Goal: Task Accomplishment & Management: Manage account settings

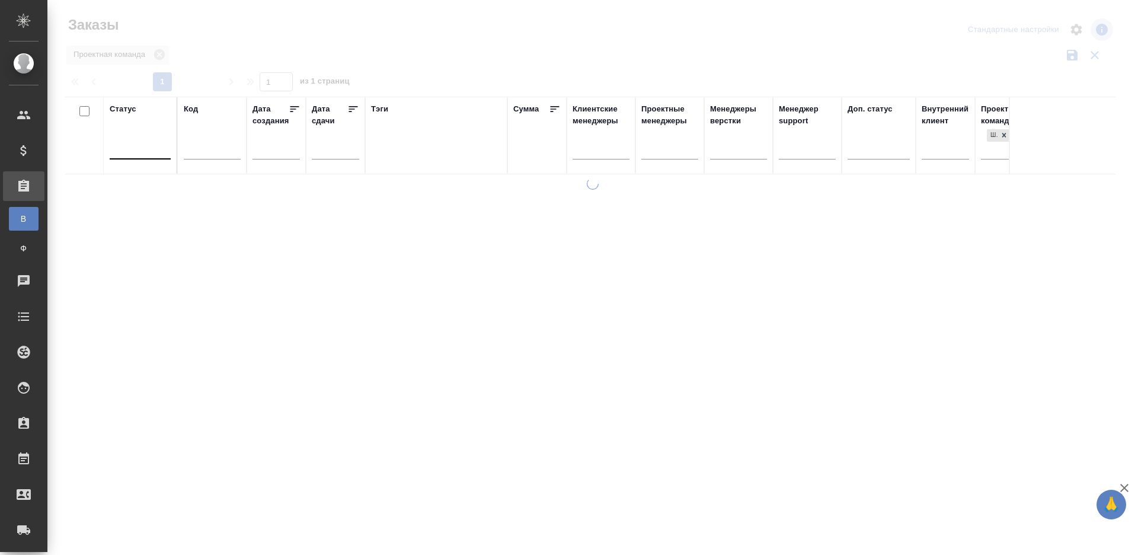
click at [148, 150] on div at bounding box center [140, 147] width 61 height 17
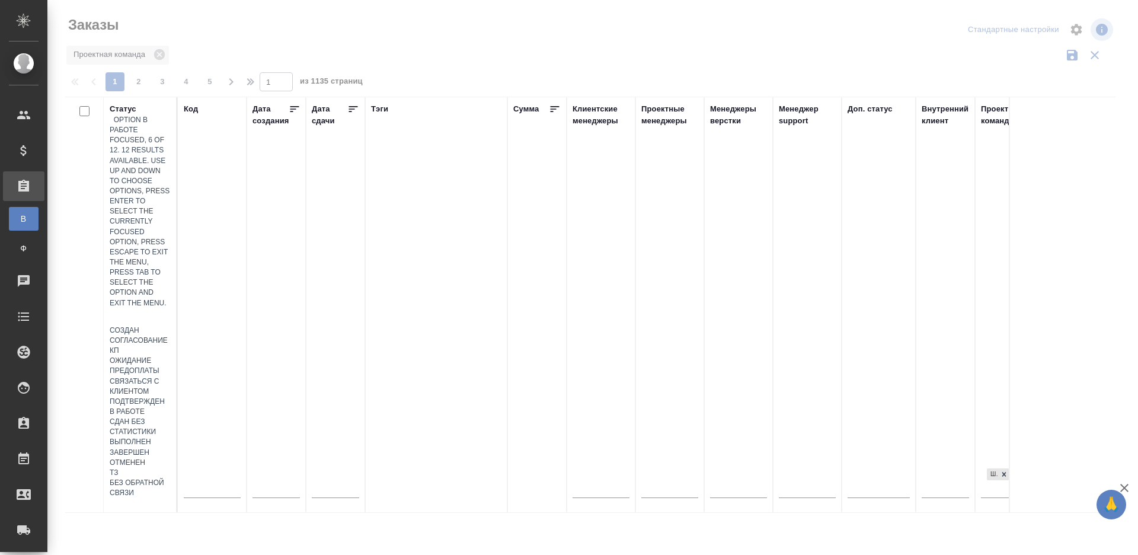
click at [171, 407] on div "В работе" at bounding box center [140, 412] width 61 height 10
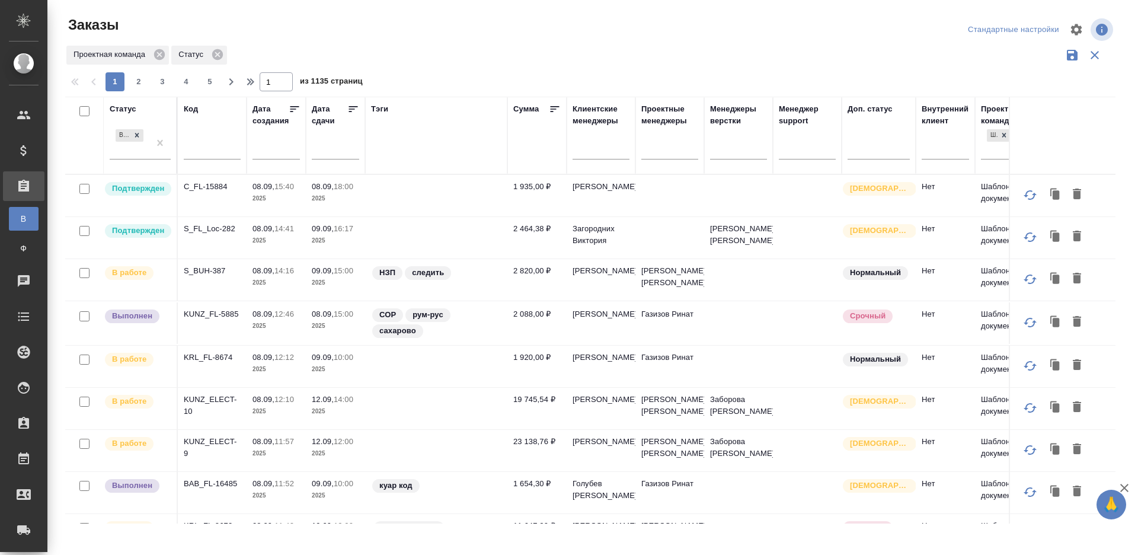
click at [351, 110] on icon at bounding box center [353, 109] width 12 height 12
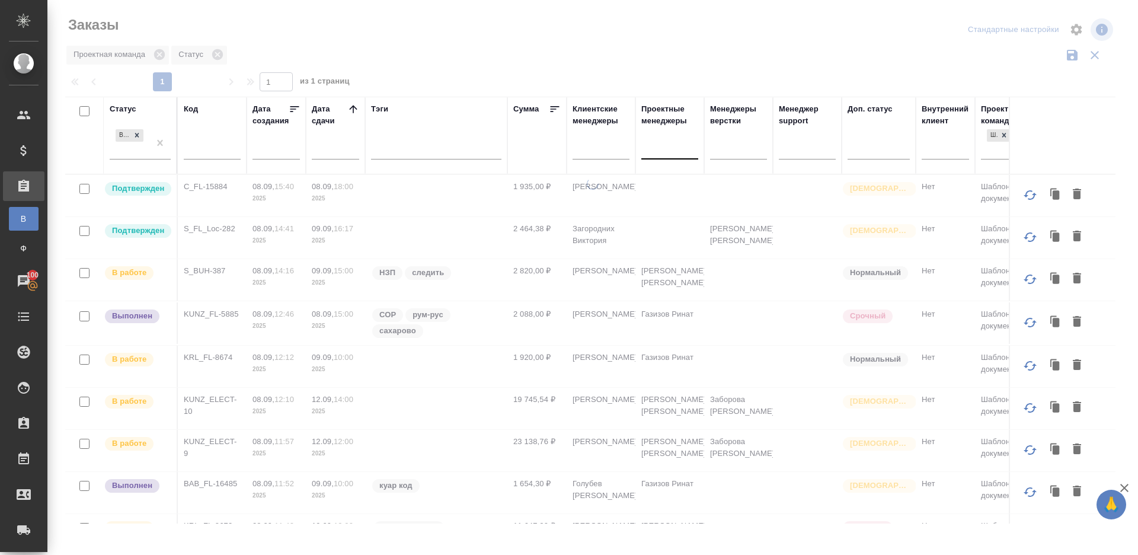
click at [679, 150] on div at bounding box center [669, 147] width 57 height 17
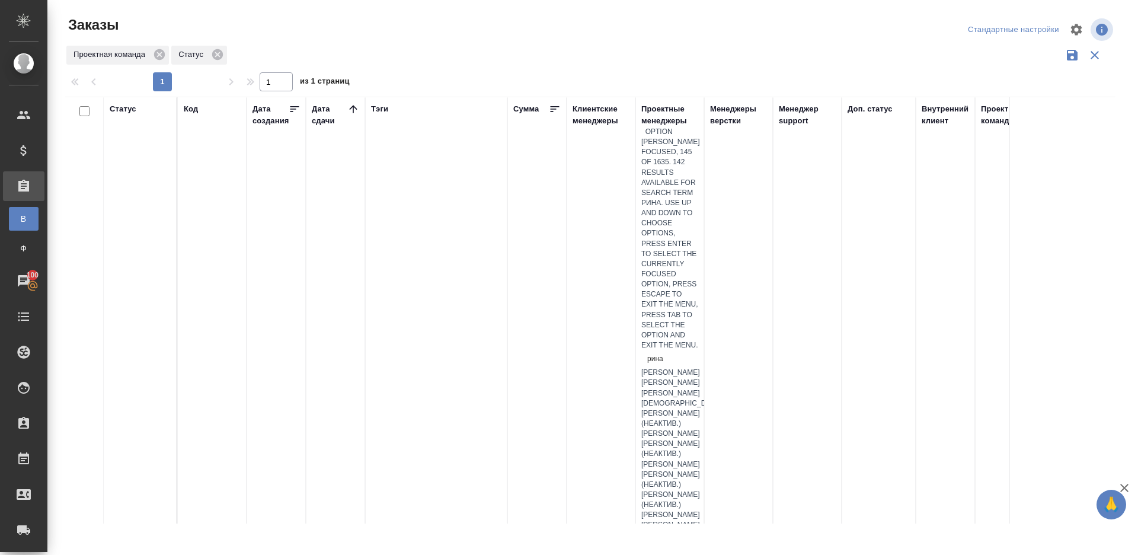
type input "ринат"
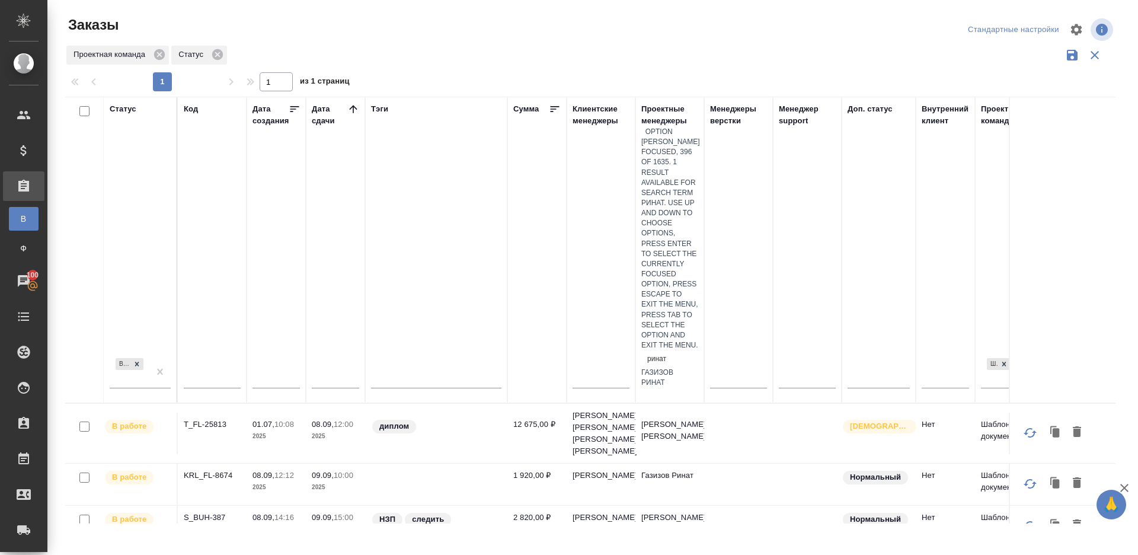
click at [682, 368] on div "Газизов Ринат" at bounding box center [669, 378] width 57 height 20
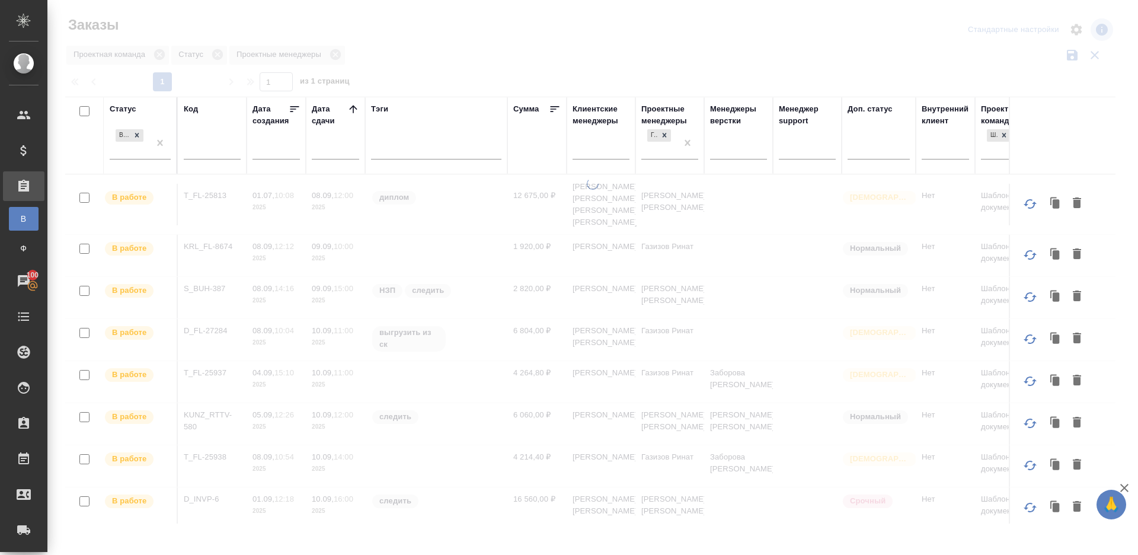
click at [707, 41] on div at bounding box center [592, 265] width 1091 height 530
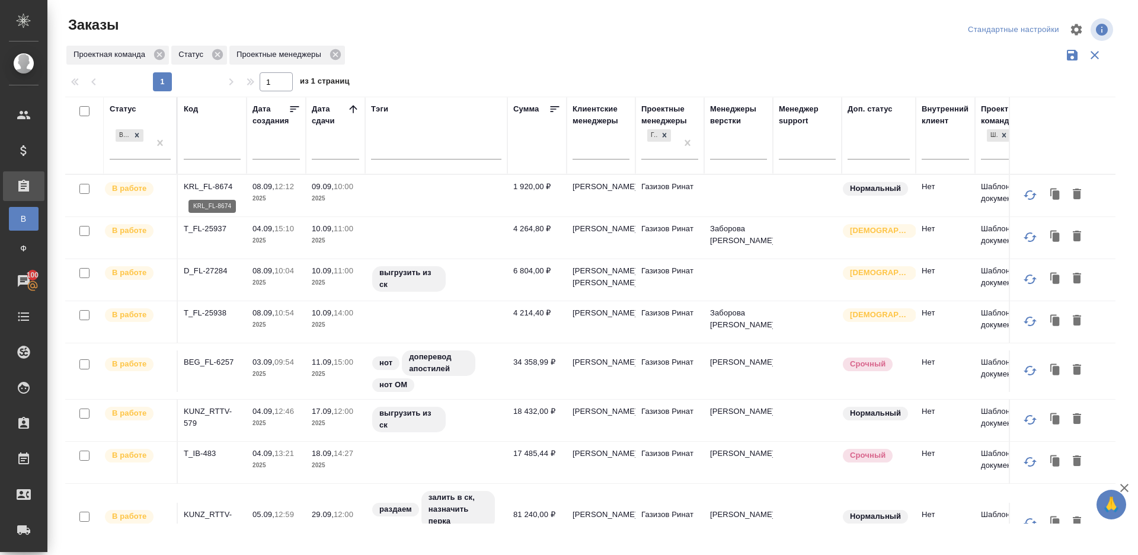
click at [220, 183] on p "KRL_FL-8674" at bounding box center [212, 187] width 57 height 12
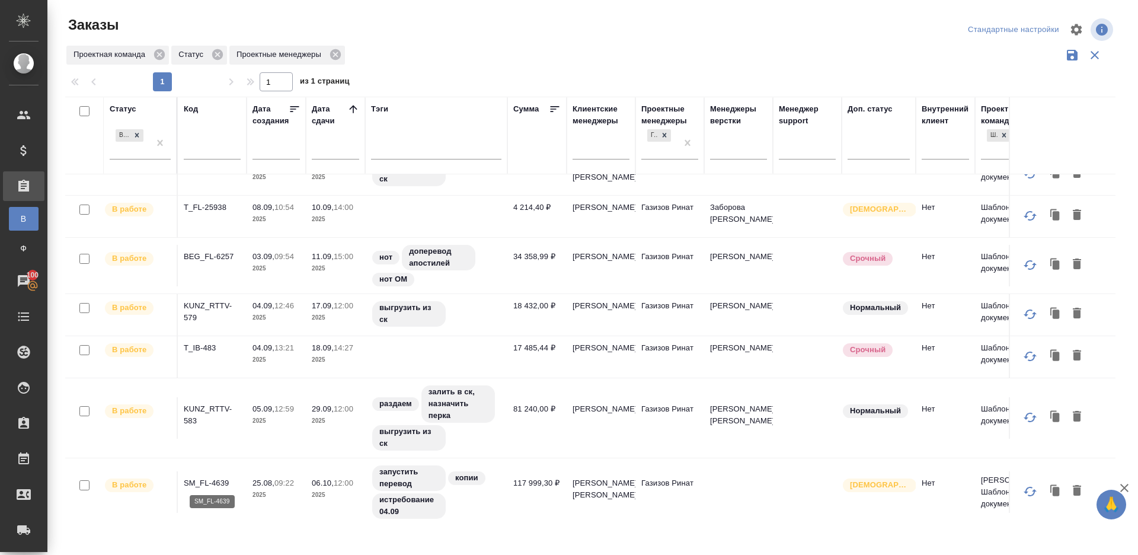
click at [212, 485] on p "SM_FL-4639" at bounding box center [212, 483] width 57 height 12
click at [196, 403] on p "KUNZ_RTTV-583" at bounding box center [212, 415] width 57 height 24
click at [196, 348] on p "T_IB-483" at bounding box center [212, 348] width 57 height 12
click at [199, 306] on p "KUNZ_RTTV-579" at bounding box center [212, 312] width 57 height 24
click at [213, 253] on p "BEG_FL-6257" at bounding box center [212, 257] width 57 height 12
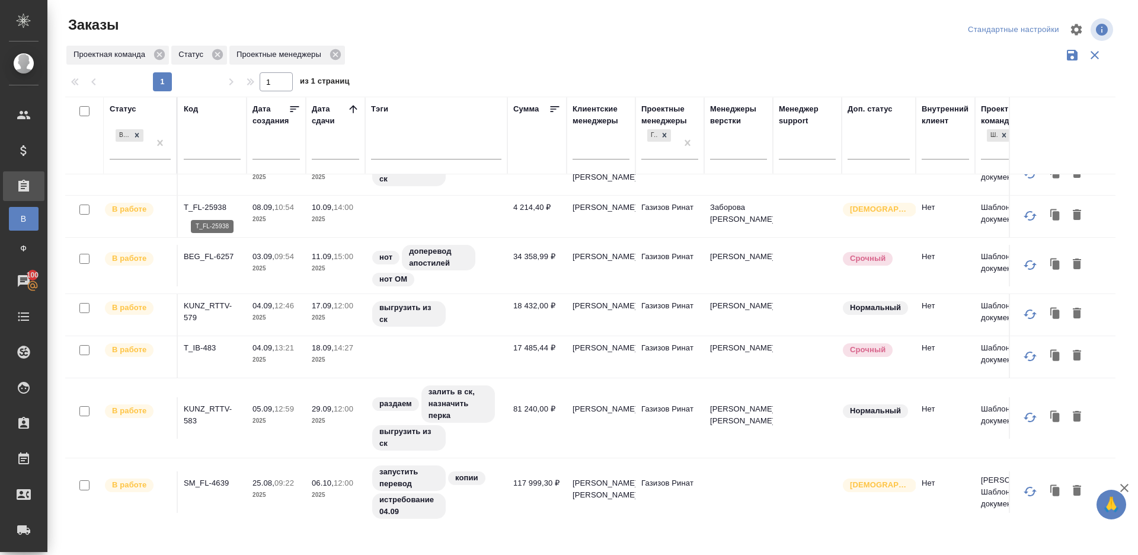
click at [213, 208] on p "T_FL-25938" at bounding box center [212, 208] width 57 height 12
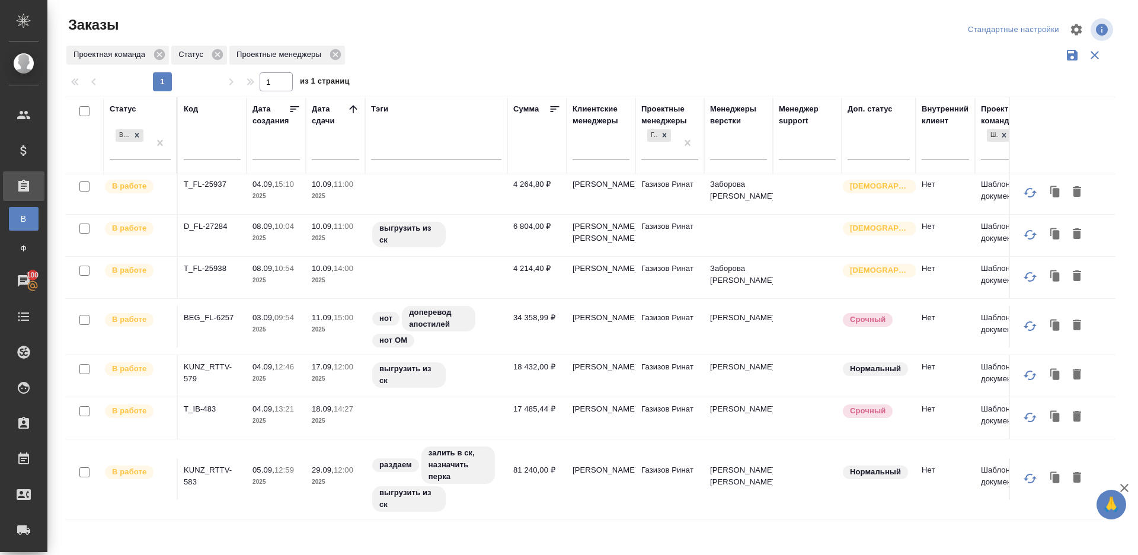
scroll to position [0, 0]
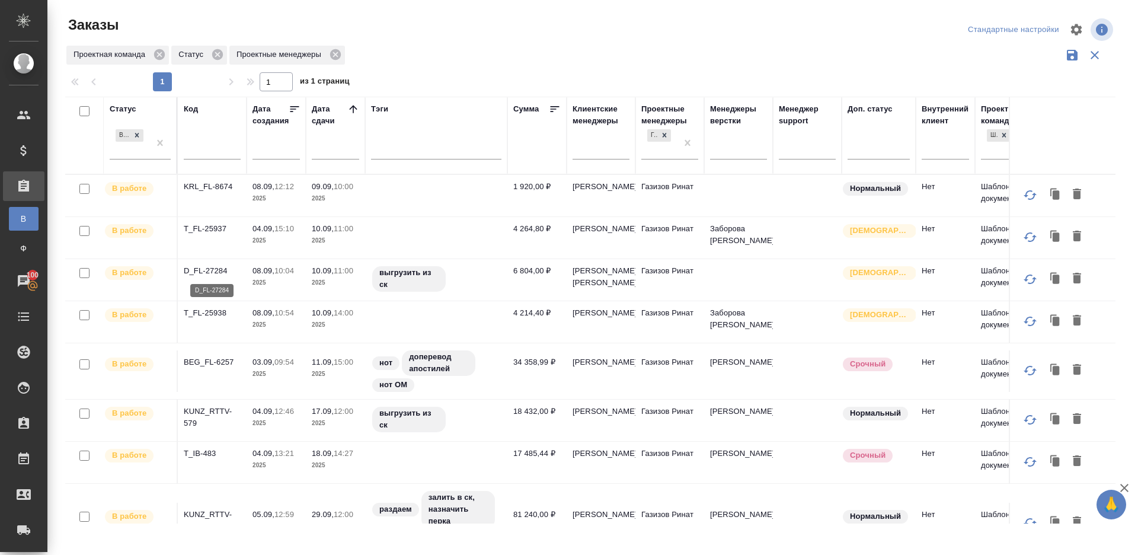
click at [203, 272] on p "D_FL-27284" at bounding box center [212, 271] width 57 height 12
click at [203, 231] on p "T_FL-25937" at bounding box center [212, 229] width 57 height 12
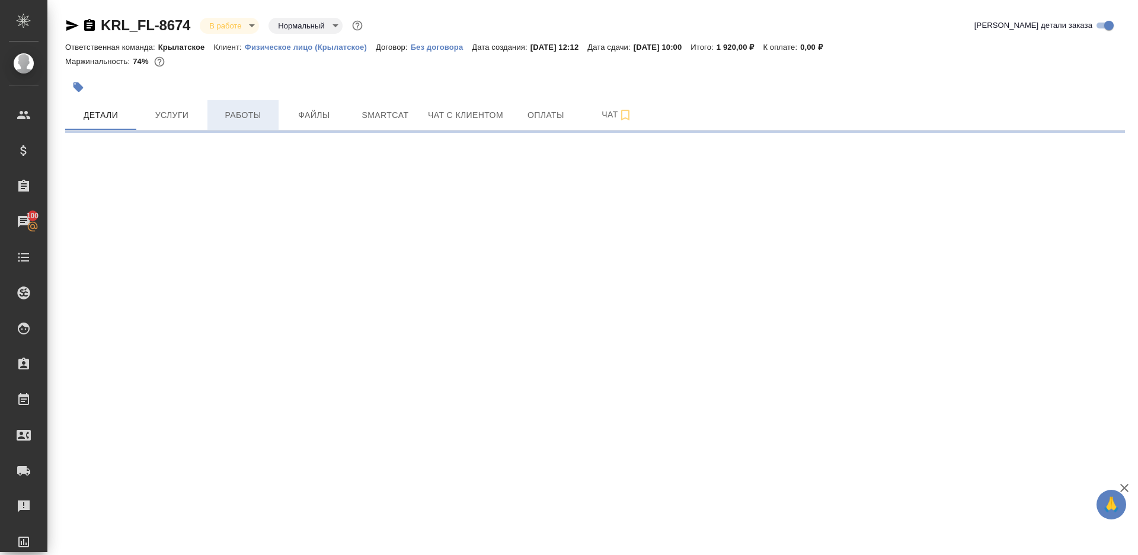
click at [239, 115] on span "Работы" at bounding box center [243, 115] width 57 height 15
select select "RU"
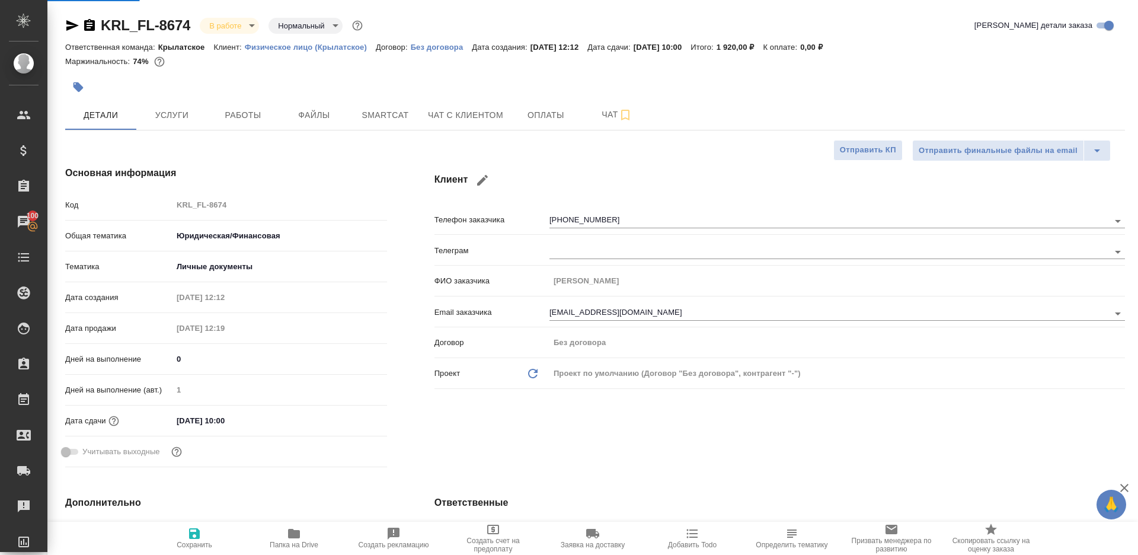
type textarea "x"
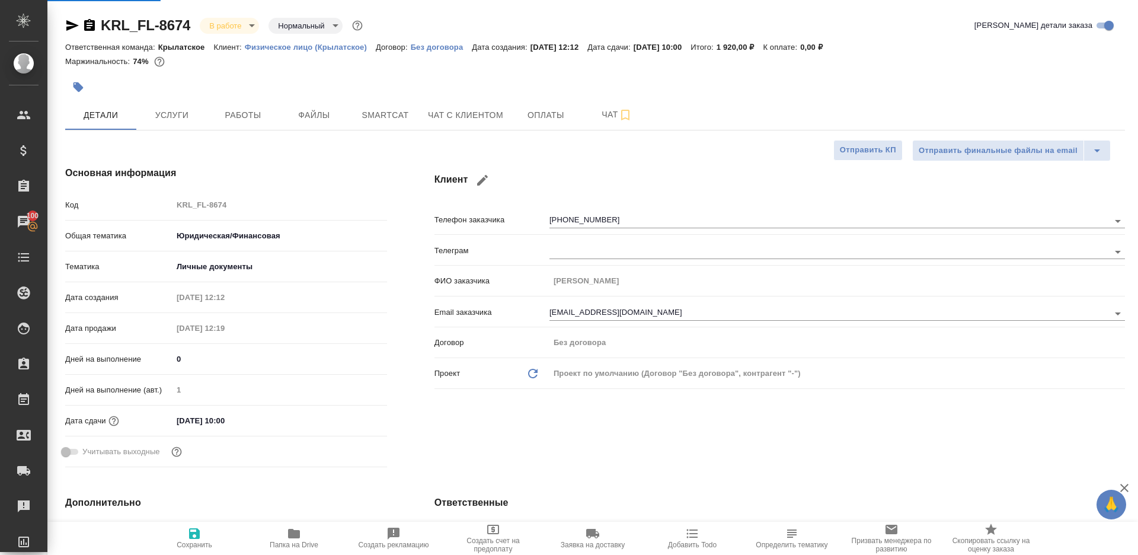
type textarea "x"
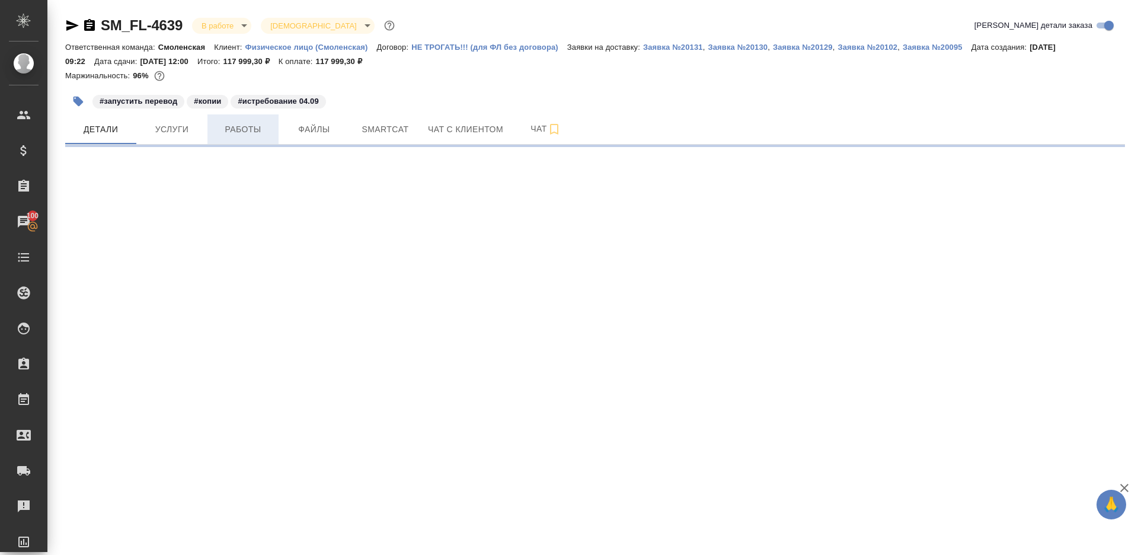
click at [228, 124] on span "Работы" at bounding box center [243, 129] width 57 height 15
select select "RU"
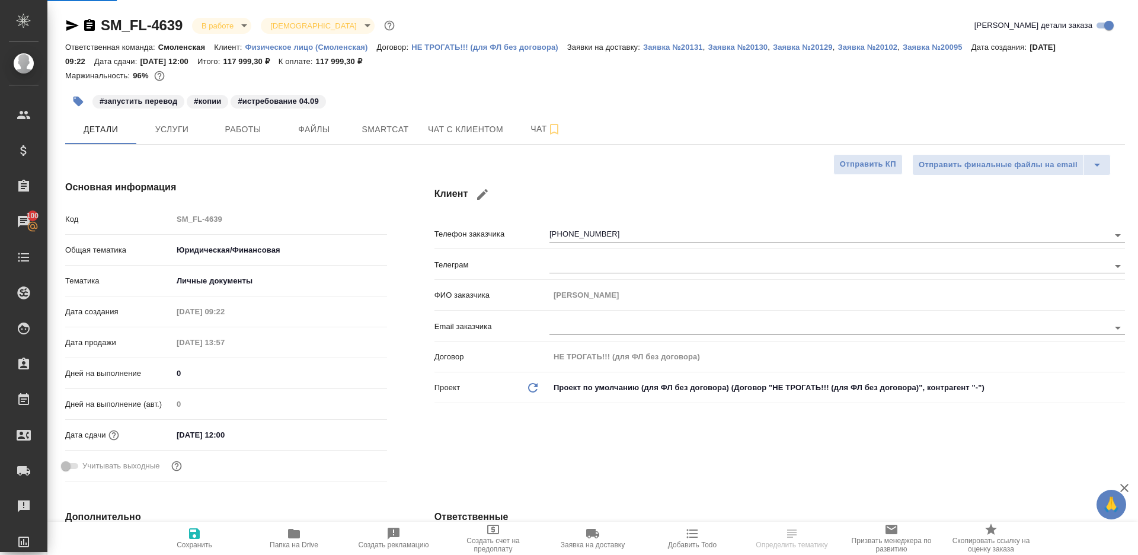
type textarea "x"
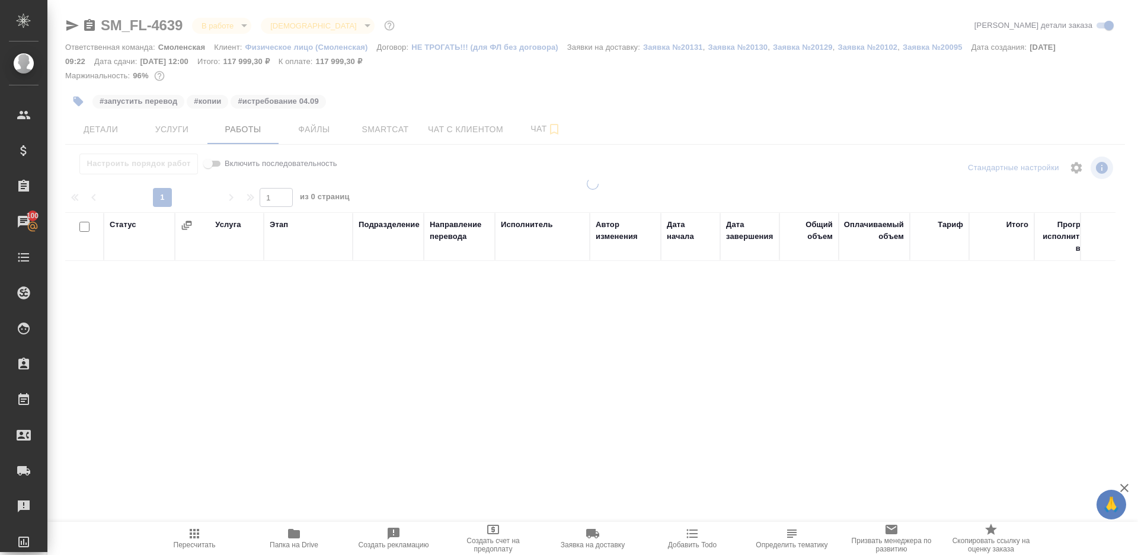
click at [468, 188] on div at bounding box center [592, 343] width 1091 height 331
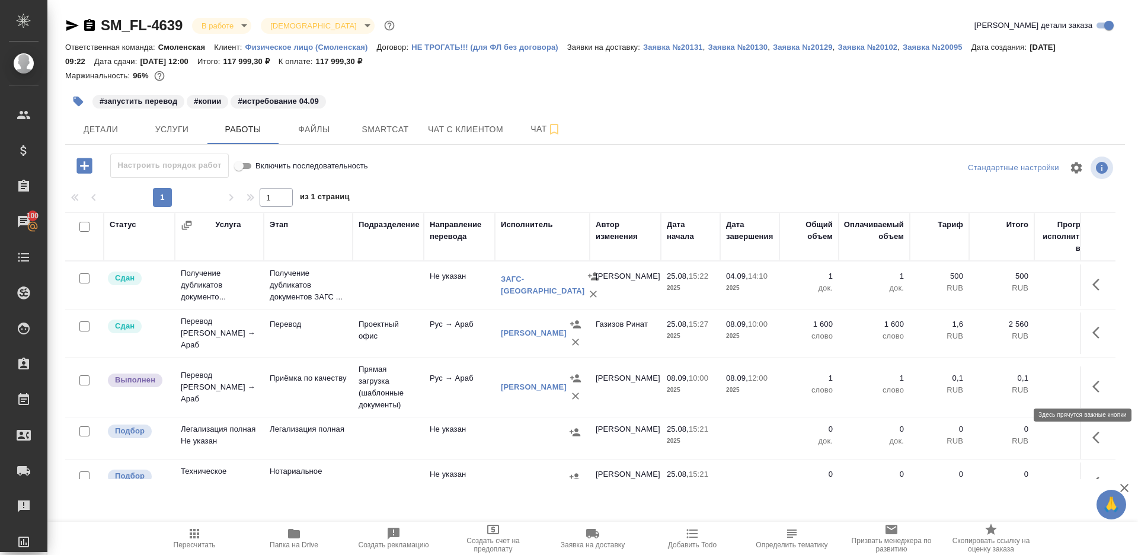
click at [1094, 379] on icon "button" at bounding box center [1099, 386] width 14 height 14
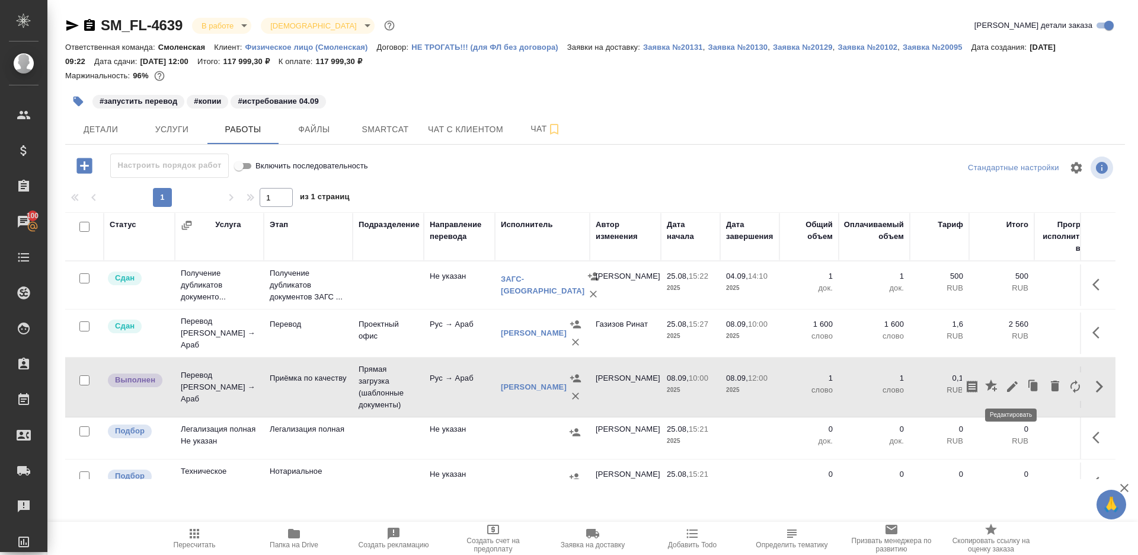
click at [1010, 383] on icon "button" at bounding box center [1012, 386] width 14 height 14
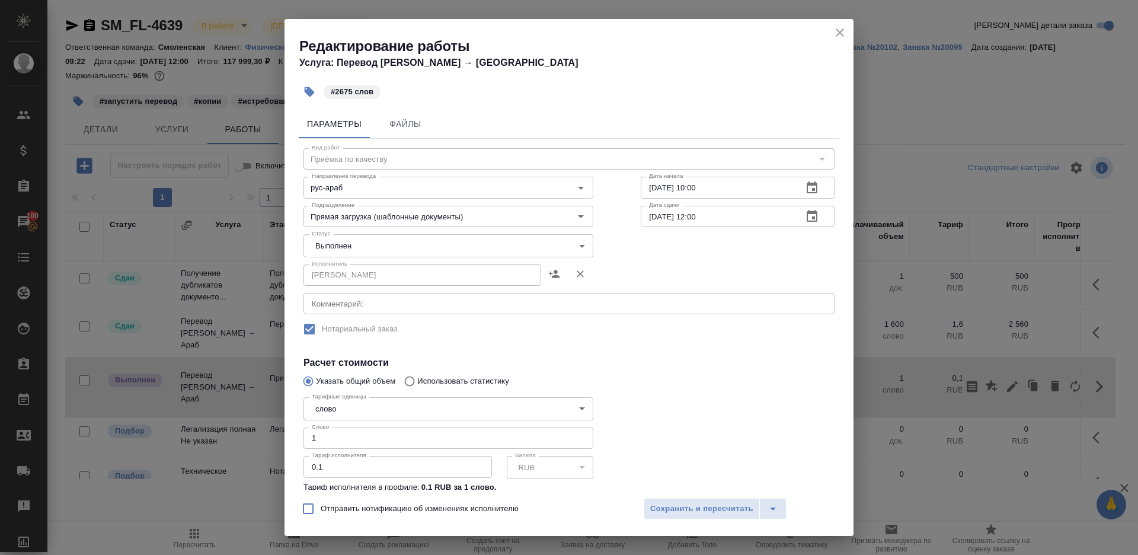
click at [360, 237] on body "🙏 .cls-1 fill:#fff; AWATERA Gazizov Rinat Клиенты Спецификации Заказы 100 Чаты …" at bounding box center [569, 277] width 1138 height 555
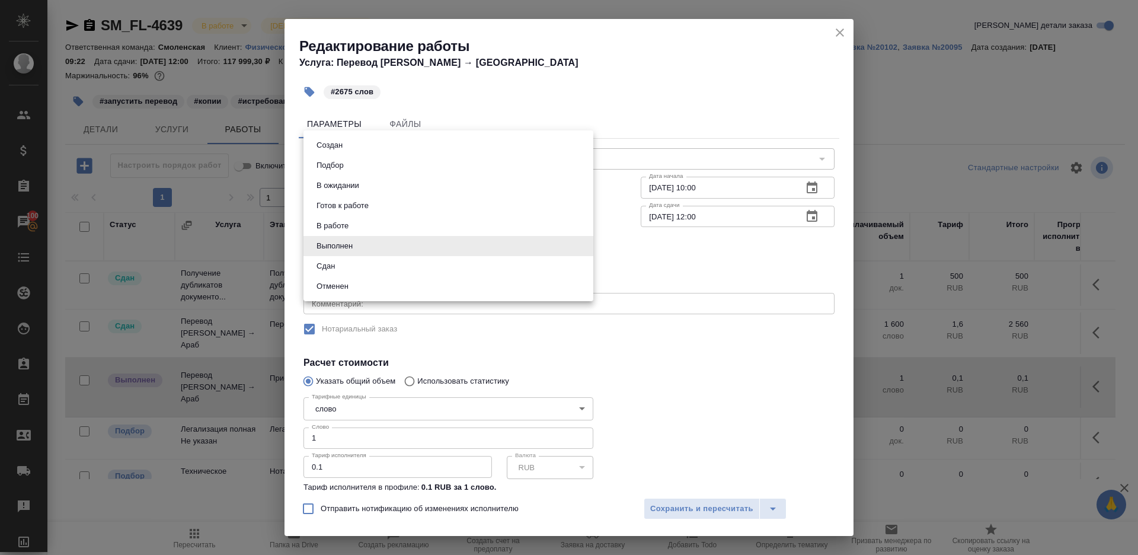
click at [354, 263] on li "Сдан" at bounding box center [448, 266] width 290 height 20
type input "closed"
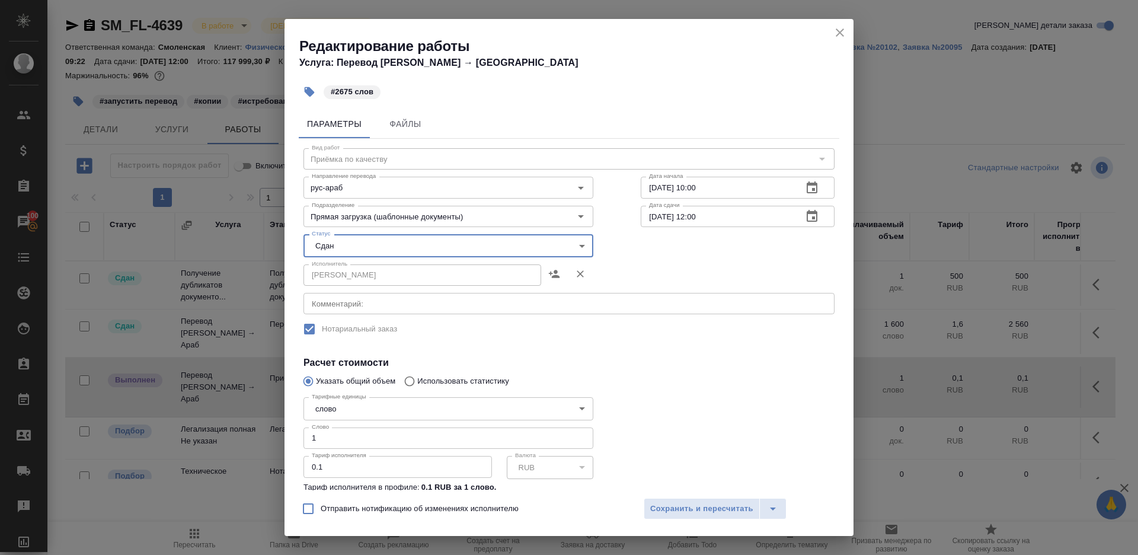
drag, startPoint x: 329, startPoint y: 439, endPoint x: 273, endPoint y: 433, distance: 56.6
click at [280, 433] on div "Редактирование работы Услуга: Перевод Стандарт Рус → Араб #2675 слов Параметры …" at bounding box center [569, 277] width 1138 height 555
type input "2675"
click at [698, 499] on button "Сохранить и пересчитать" at bounding box center [702, 508] width 116 height 21
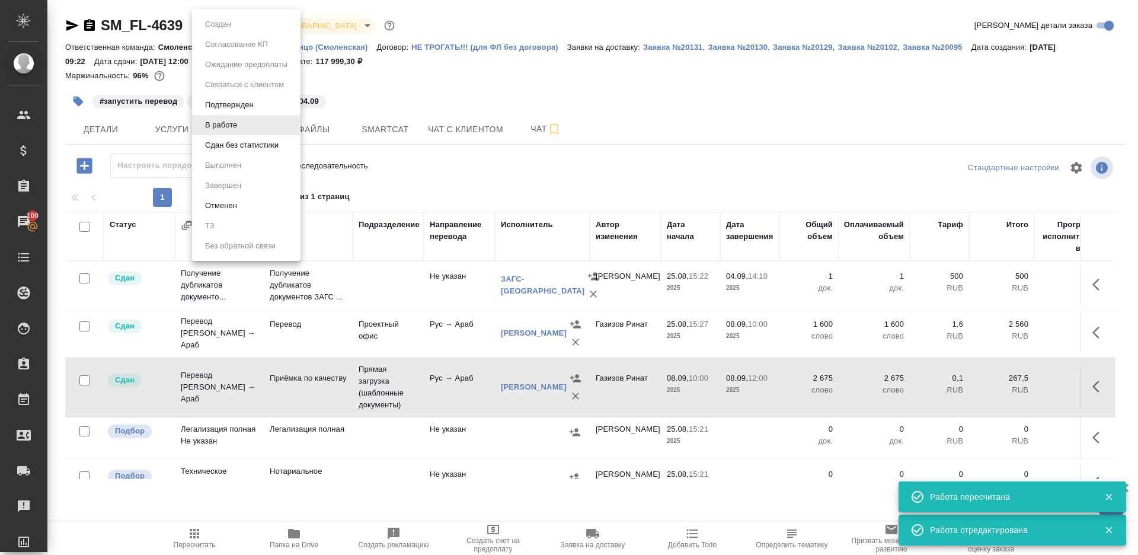
click at [229, 25] on body "🙏 .cls-1 fill:#fff; AWATERA Gazizov Rinat Клиенты Спецификации Заказы 100 Чаты …" at bounding box center [569, 277] width 1138 height 555
click at [237, 146] on button "Сдан без статистики" at bounding box center [242, 145] width 81 height 13
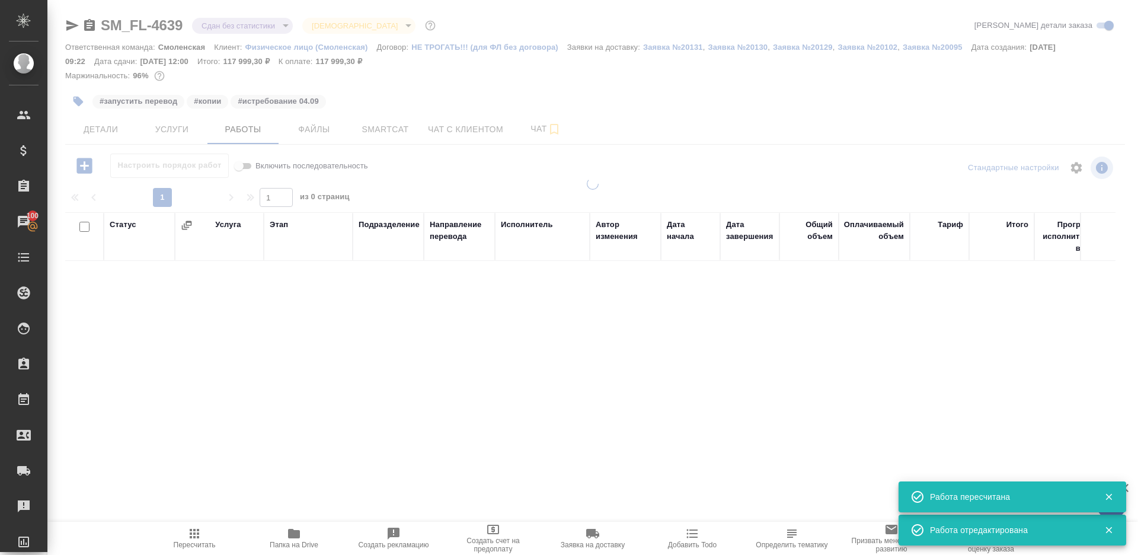
click at [250, 31] on body "🙏 .cls-1 fill:#fff; AWATERA Gazizov Rinat Клиенты Спецификации Заказы 100 Чаты …" at bounding box center [569, 277] width 1138 height 555
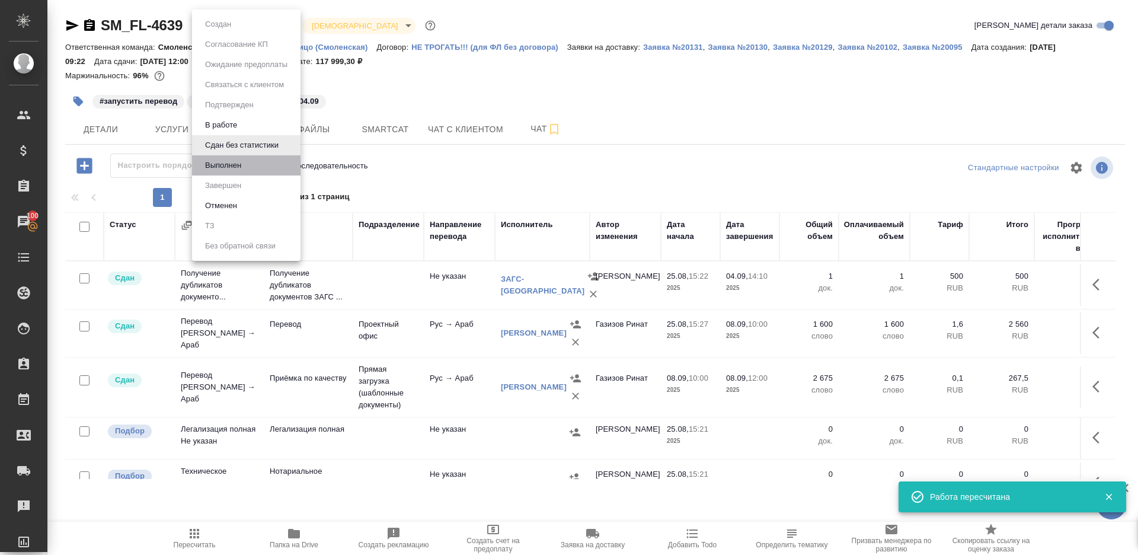
click at [249, 164] on li "Выполнен" at bounding box center [246, 165] width 108 height 20
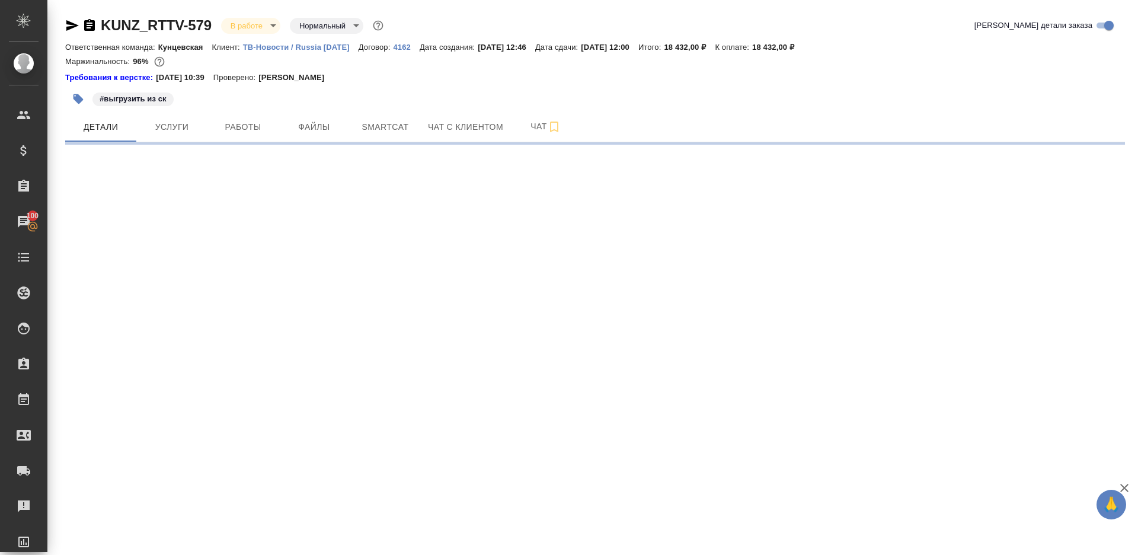
select select "RU"
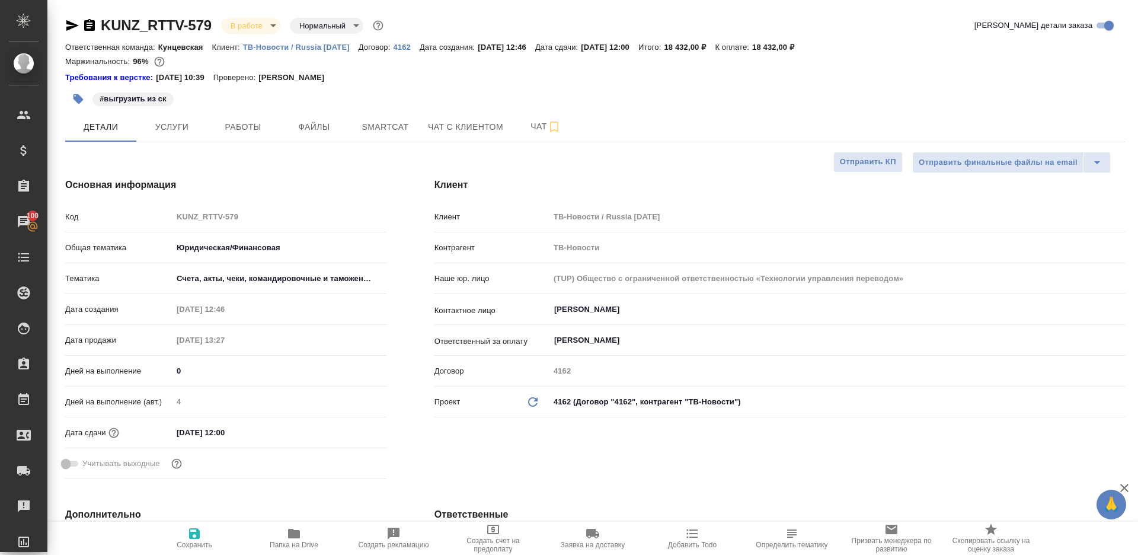
type textarea "x"
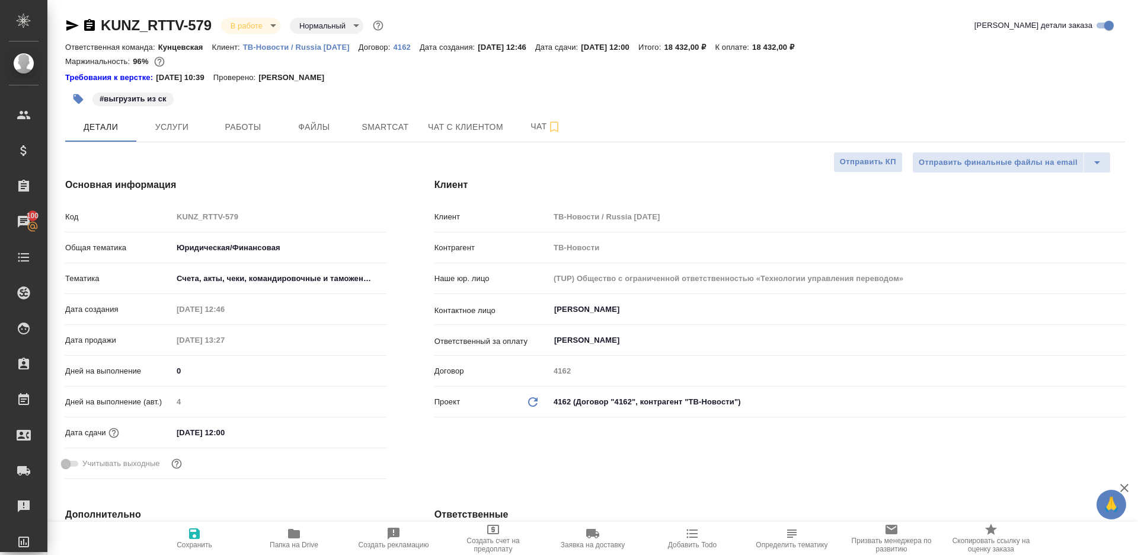
type textarea "x"
click at [242, 131] on span "Работы" at bounding box center [243, 127] width 57 height 15
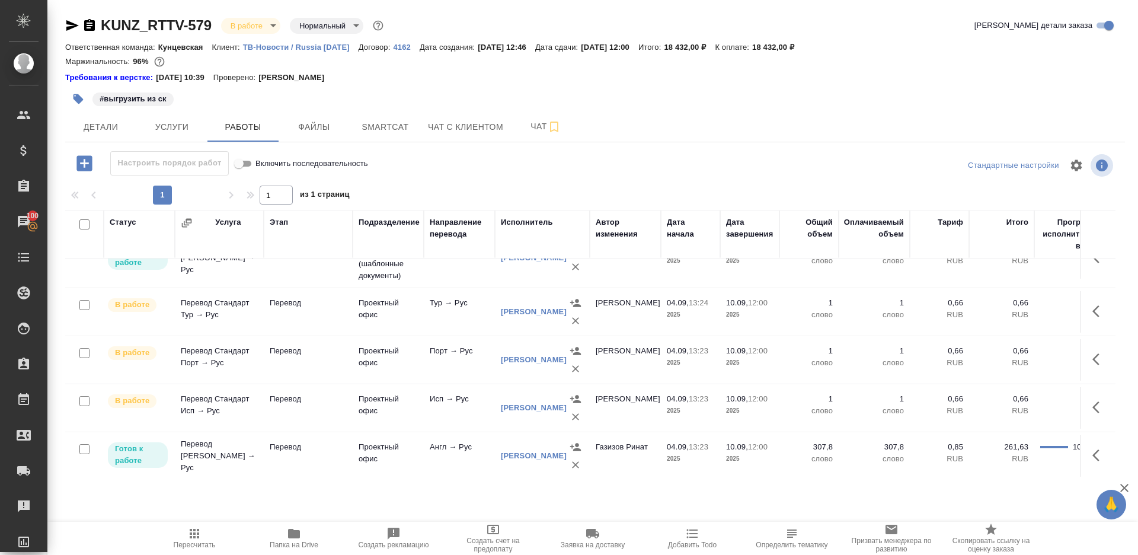
scroll to position [81, 0]
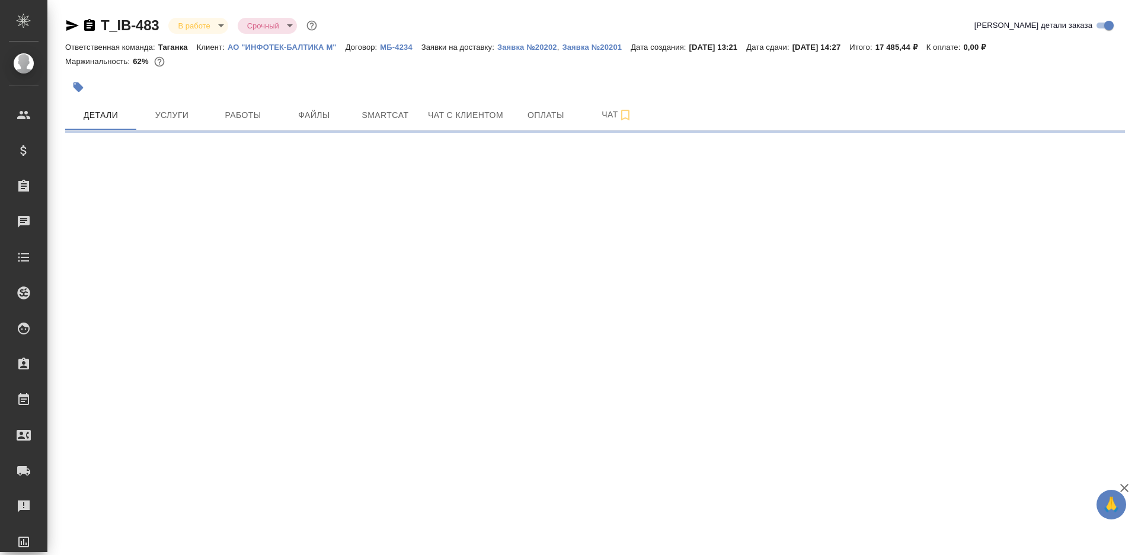
select select "RU"
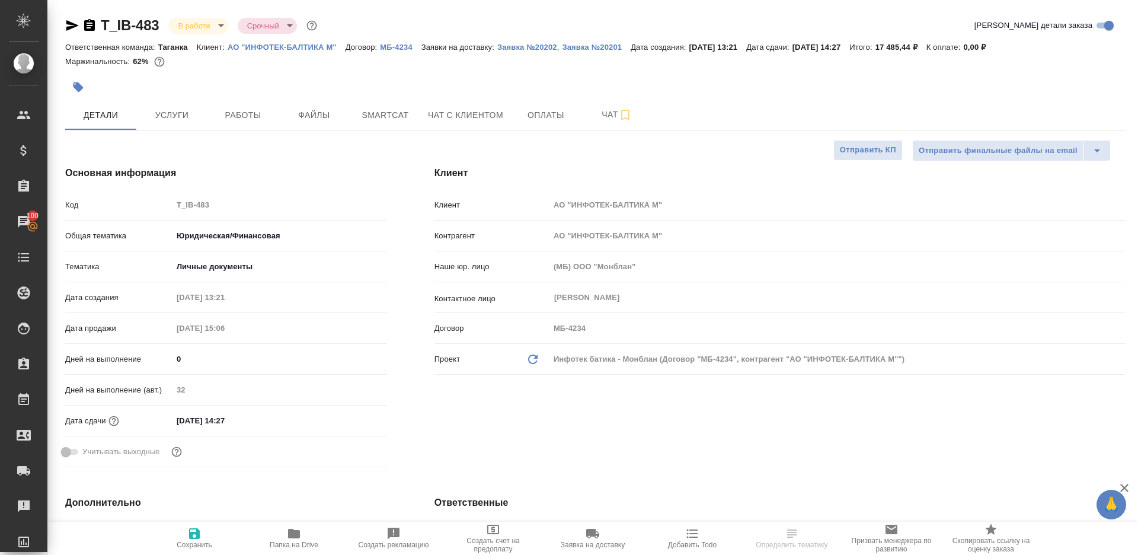
type textarea "x"
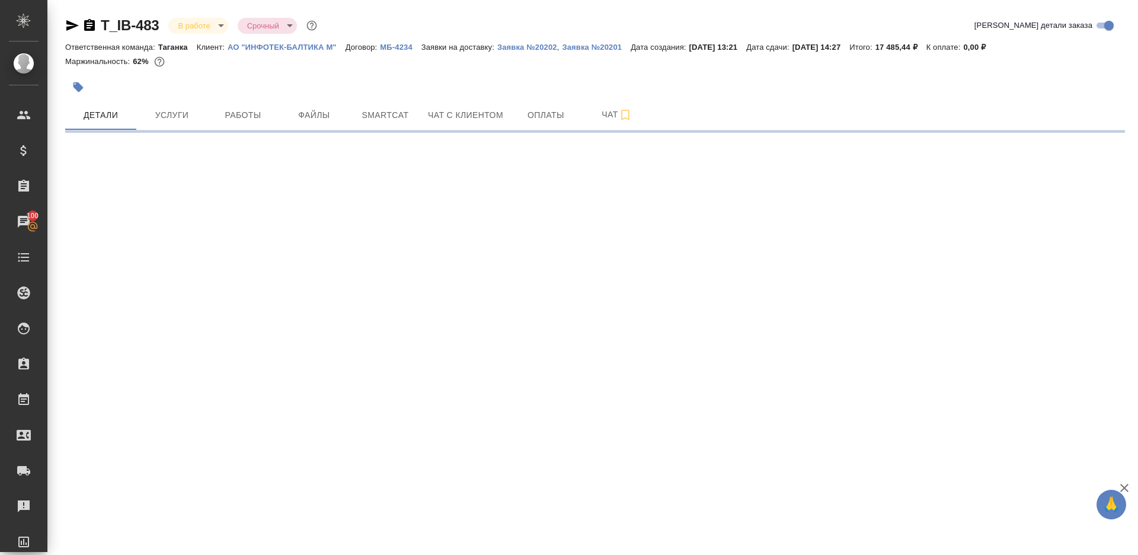
select select "RU"
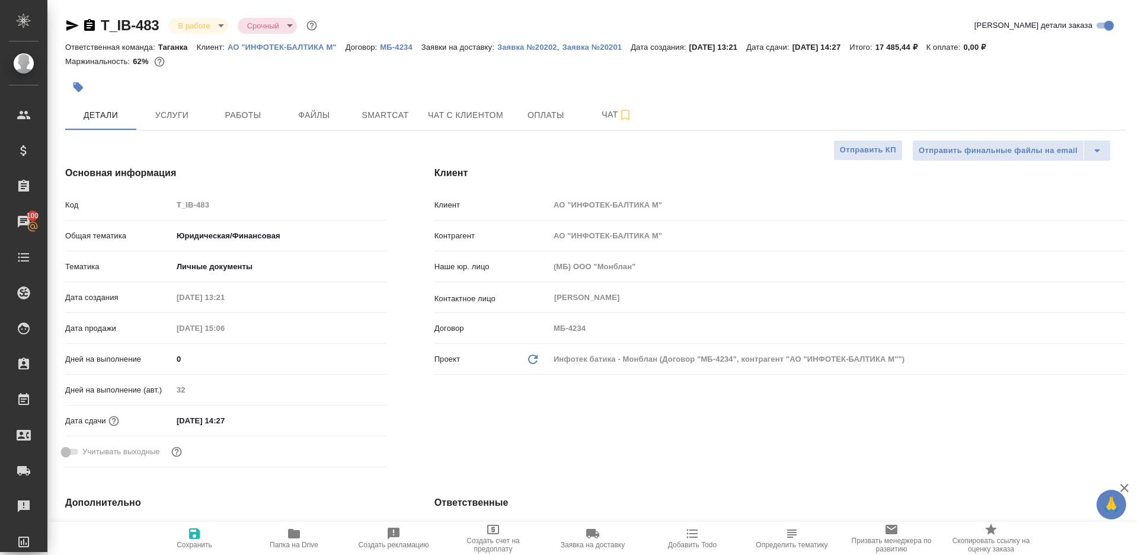
type textarea "x"
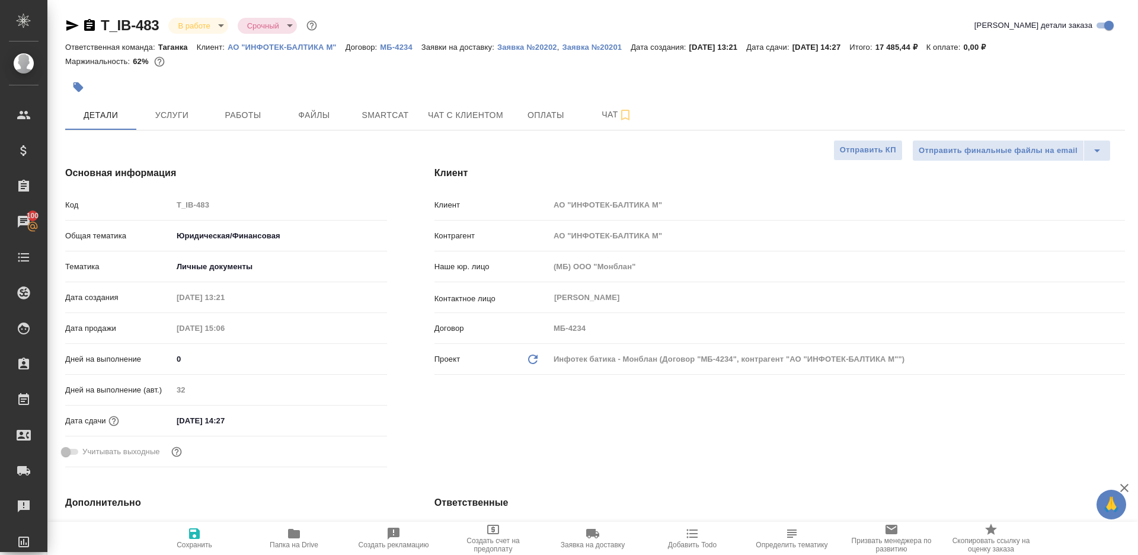
type textarea "x"
click at [261, 106] on button "Работы" at bounding box center [242, 115] width 71 height 30
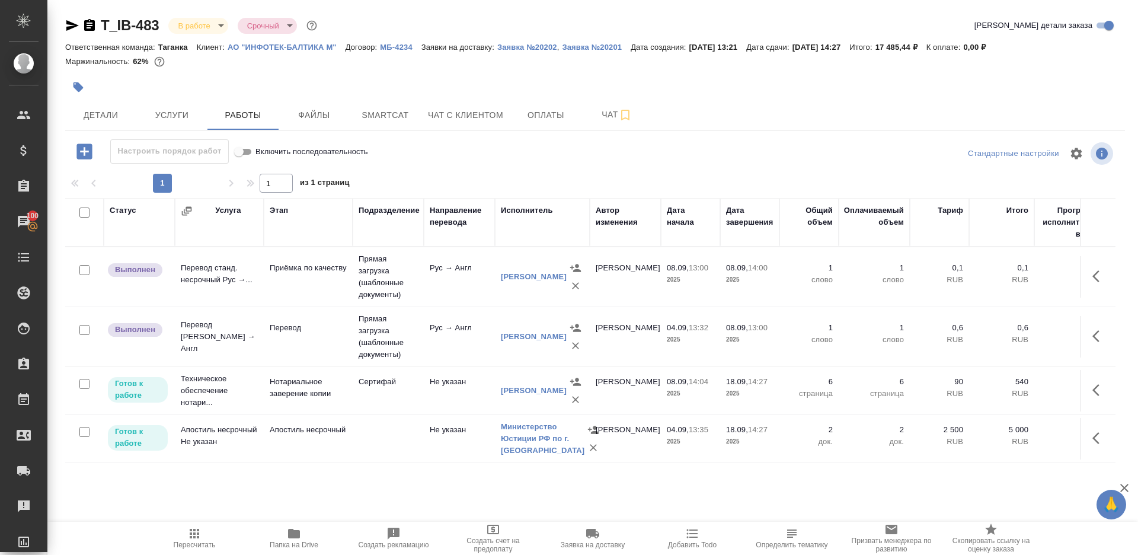
click at [1094, 329] on icon "button" at bounding box center [1099, 336] width 14 height 14
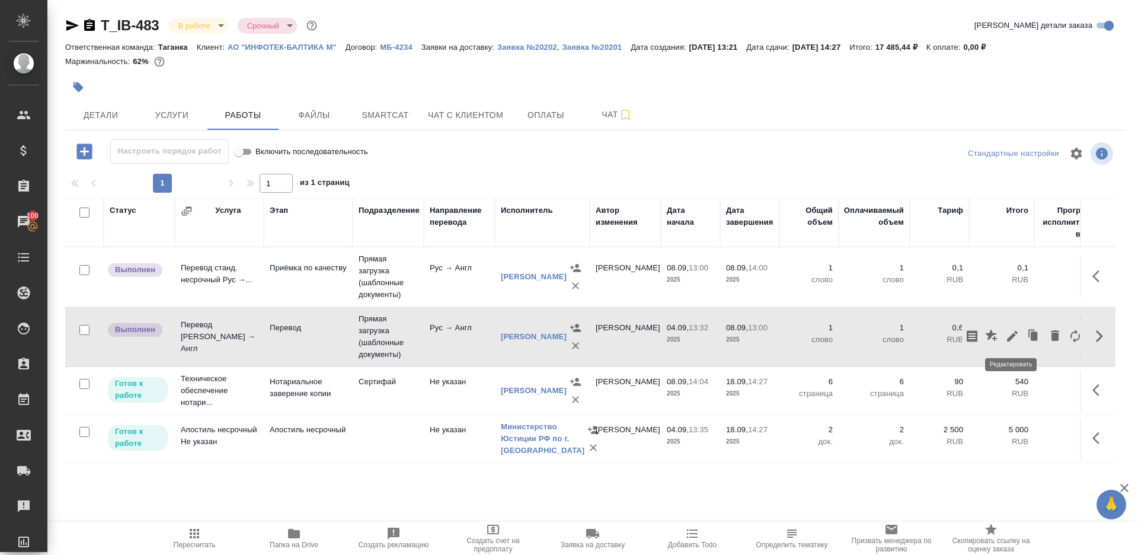
click at [1004, 329] on button "button" at bounding box center [1012, 336] width 20 height 28
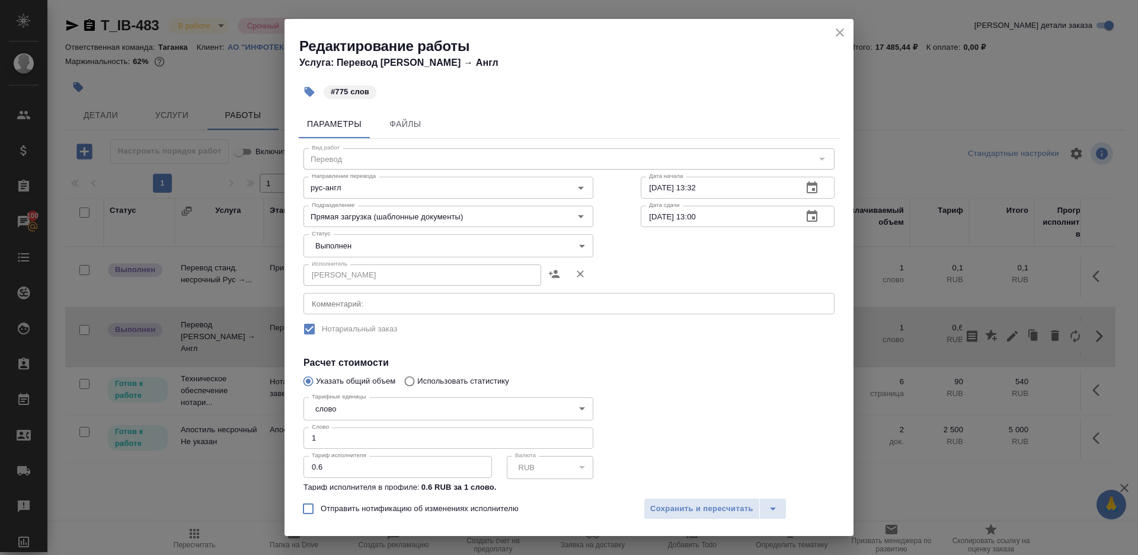
click at [331, 244] on body "🙏 .cls-1 fill:#fff; AWATERA Gazizov Rinat Клиенты Спецификации Заказы 100 Чаты …" at bounding box center [569, 277] width 1138 height 555
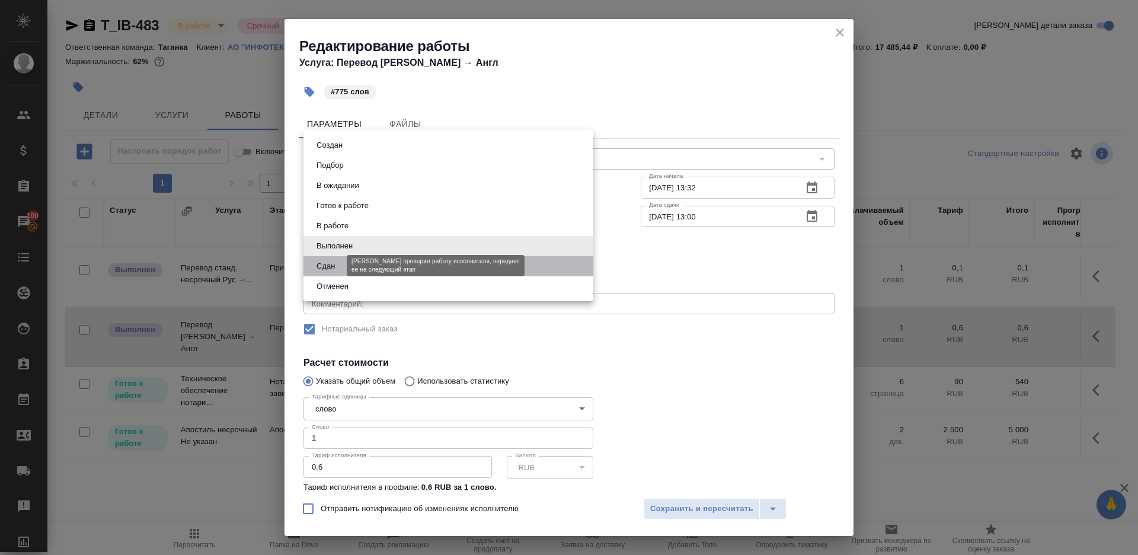
click at [331, 267] on button "Сдан" at bounding box center [325, 266] width 25 height 13
type input "closed"
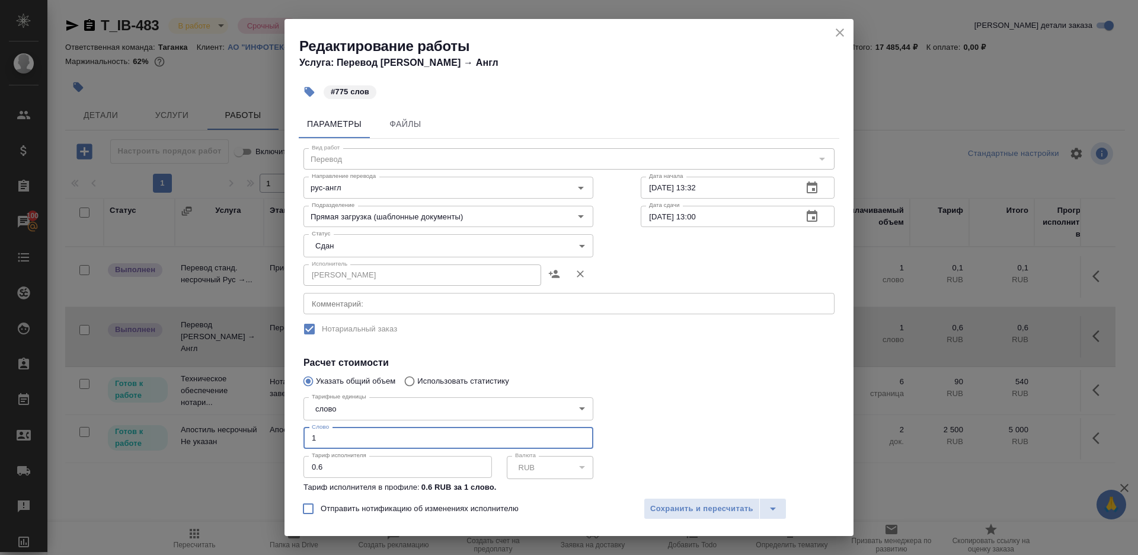
drag, startPoint x: 327, startPoint y: 436, endPoint x: 178, endPoint y: 416, distance: 149.6
click at [184, 418] on div "Редактирование работы Услуга: Перевод Стандарт Рус → Англ #775 слов Параметры Ф…" at bounding box center [569, 277] width 1138 height 555
type input "775"
click at [713, 504] on span "Сохранить и пересчитать" at bounding box center [701, 509] width 103 height 14
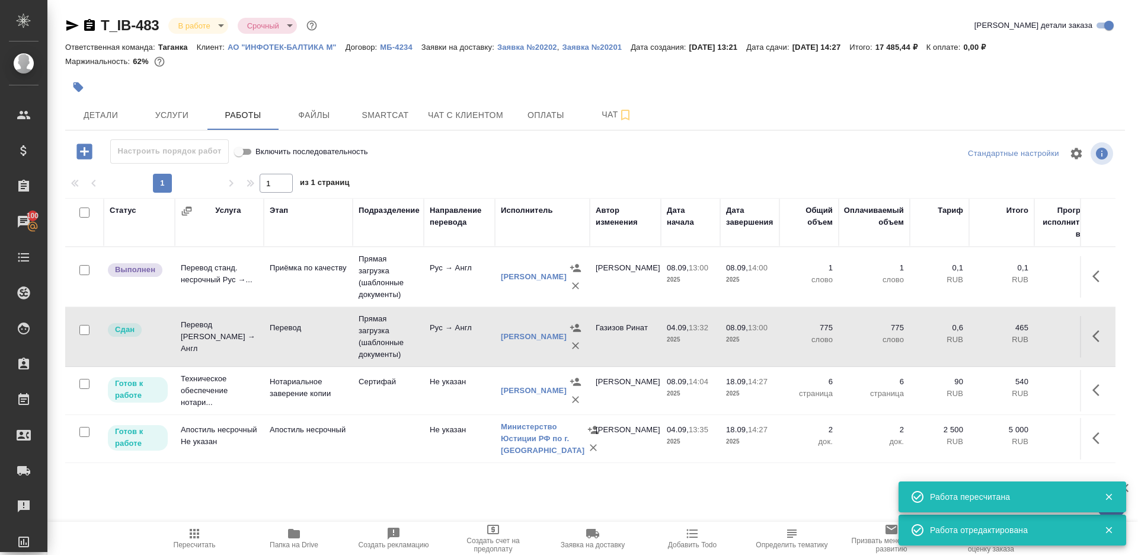
click at [1093, 273] on icon "button" at bounding box center [1099, 276] width 14 height 14
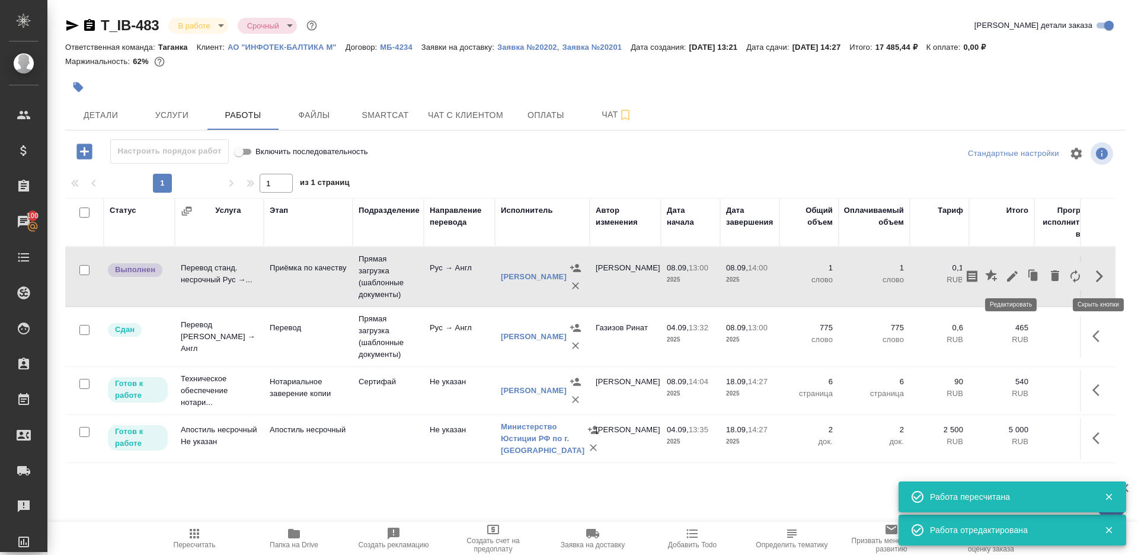
click at [1013, 273] on icon "button" at bounding box center [1012, 276] width 11 height 11
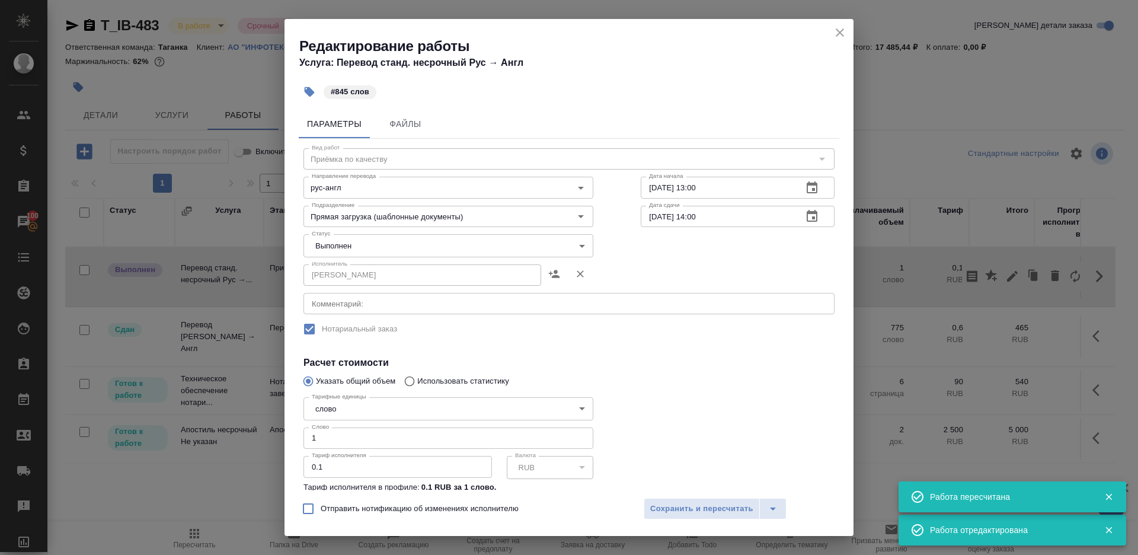
click at [398, 245] on body "🙏 .cls-1 fill:#fff; AWATERA Gazizov Rinat Клиенты Спецификации Заказы 100 Чаты …" at bounding box center [569, 277] width 1138 height 555
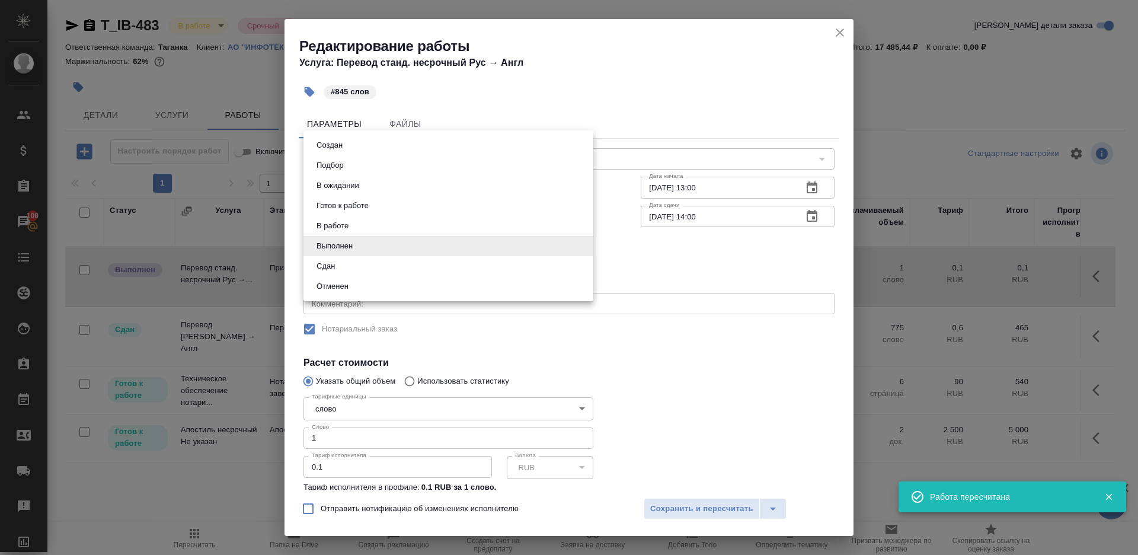
click at [343, 270] on li "Сдан" at bounding box center [448, 266] width 290 height 20
type input "closed"
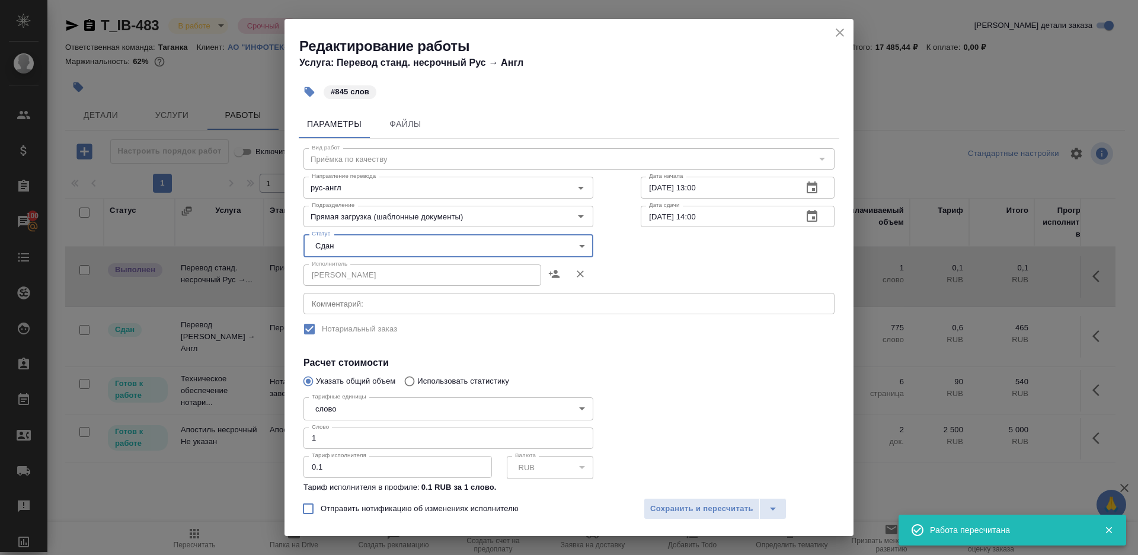
drag, startPoint x: 326, startPoint y: 443, endPoint x: 244, endPoint y: 429, distance: 83.5
click at [244, 429] on div "Редактирование работы Услуга: Перевод станд. несрочный Рус → Англ #845 слов Пар…" at bounding box center [569, 277] width 1138 height 555
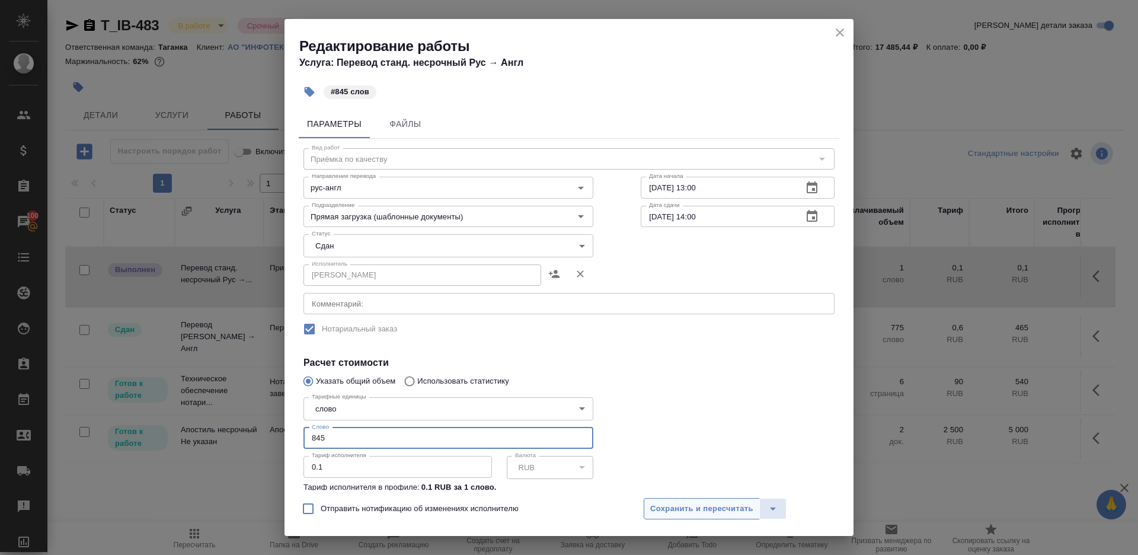
type input "845"
click at [699, 503] on span "Сохранить и пересчитать" at bounding box center [701, 509] width 103 height 14
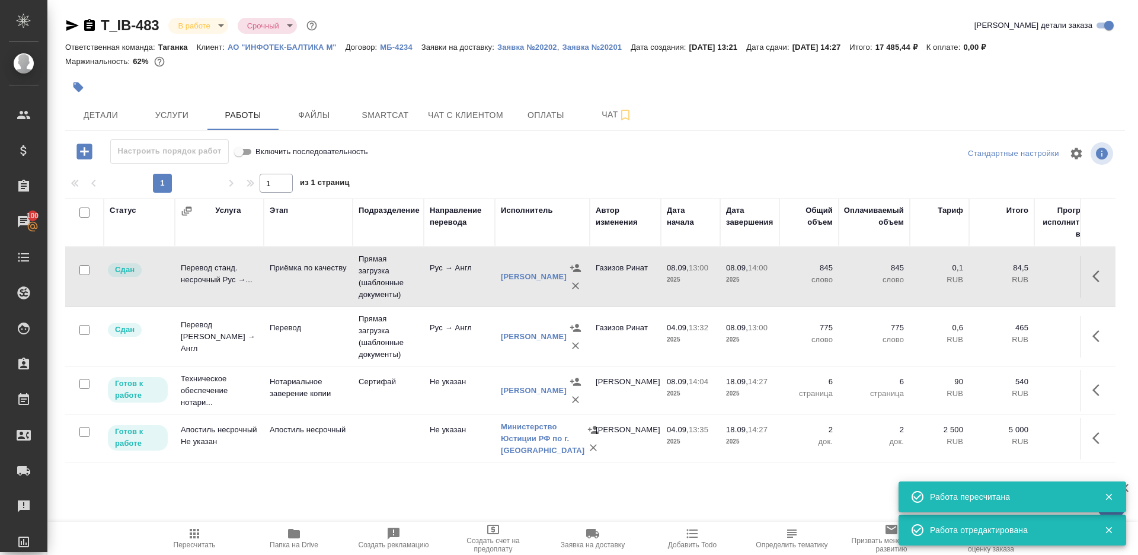
click at [213, 28] on body "🙏 .cls-1 fill:#fff; AWATERA Gazizov Rinat Клиенты Спецификации Заказы 100 Чаты …" at bounding box center [569, 277] width 1138 height 555
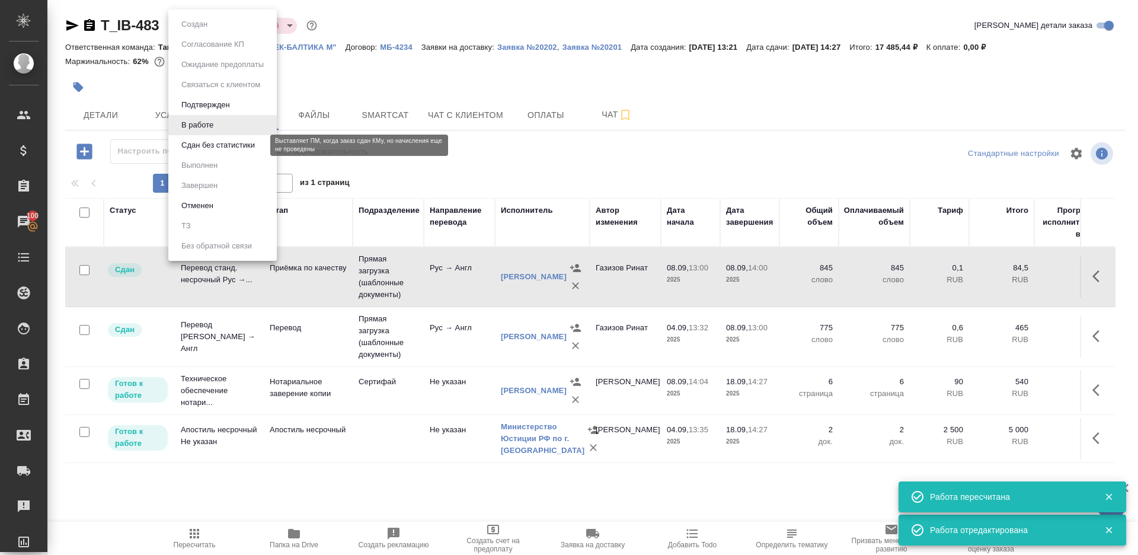
click at [218, 145] on button "Сдан без статистики" at bounding box center [218, 145] width 81 height 13
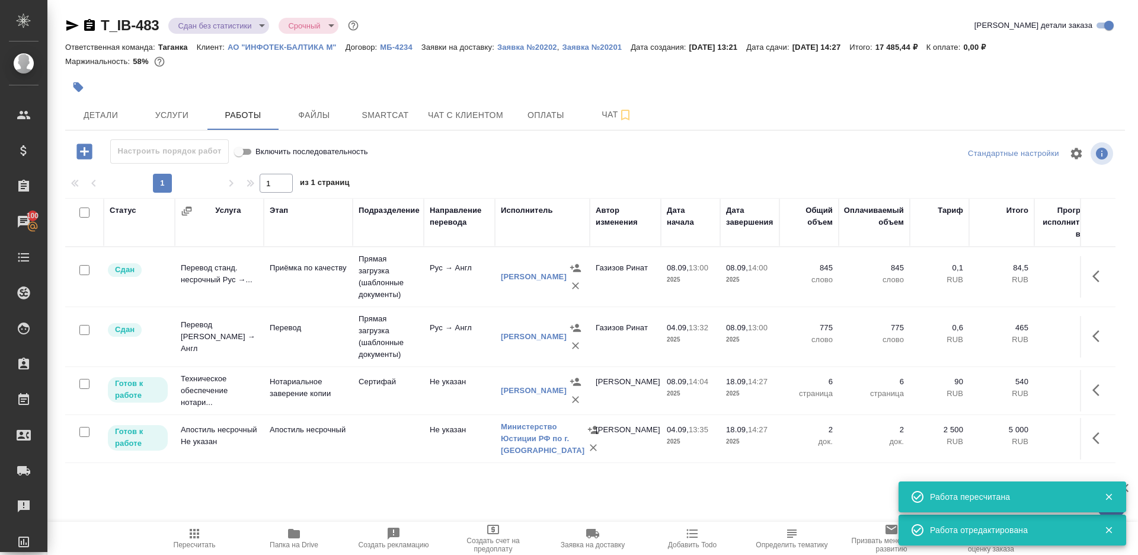
click at [247, 24] on body "🙏 .cls-1 fill:#fff; AWATERA Gazizov Rinat Клиенты Спецификации Заказы 100 Чаты …" at bounding box center [569, 277] width 1138 height 555
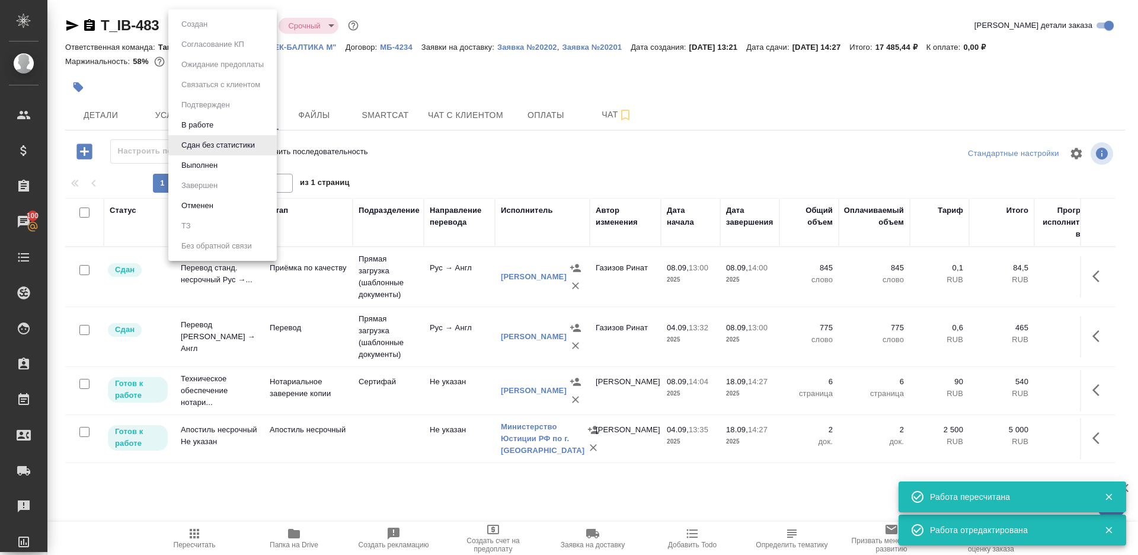
click at [247, 159] on li "Выполнен" at bounding box center [222, 165] width 108 height 20
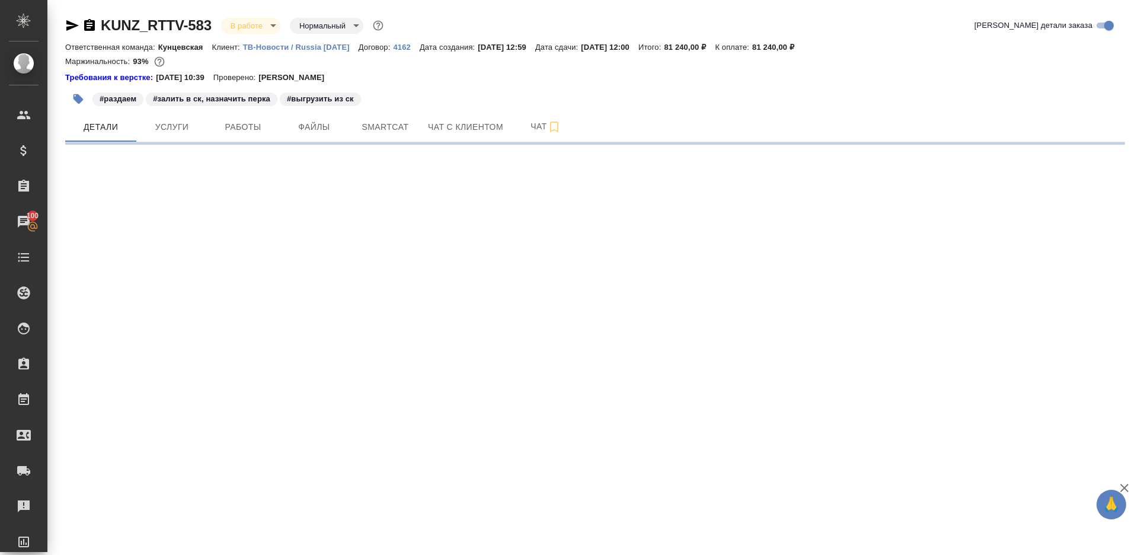
select select "RU"
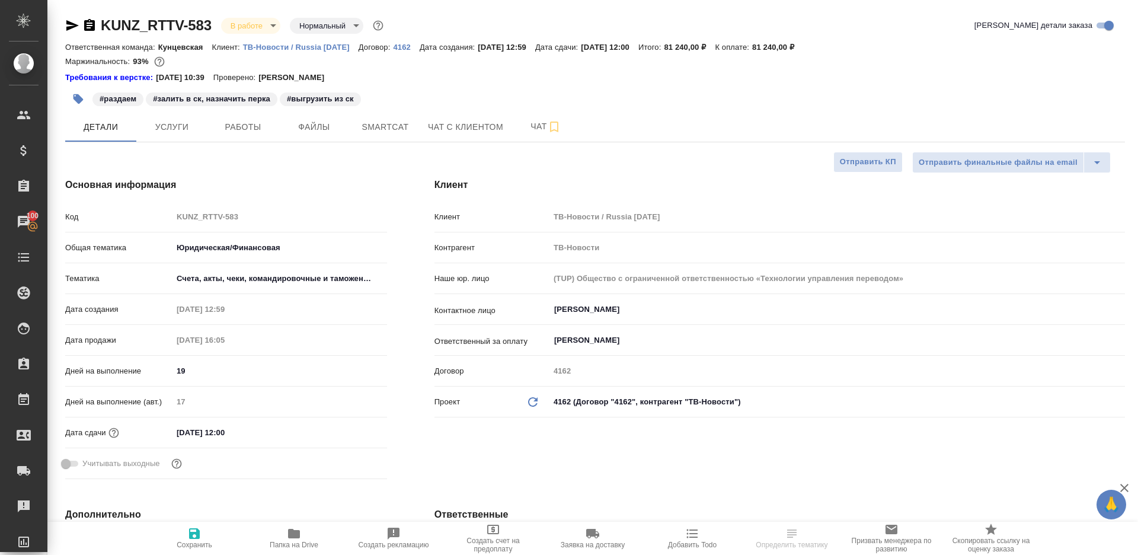
type textarea "x"
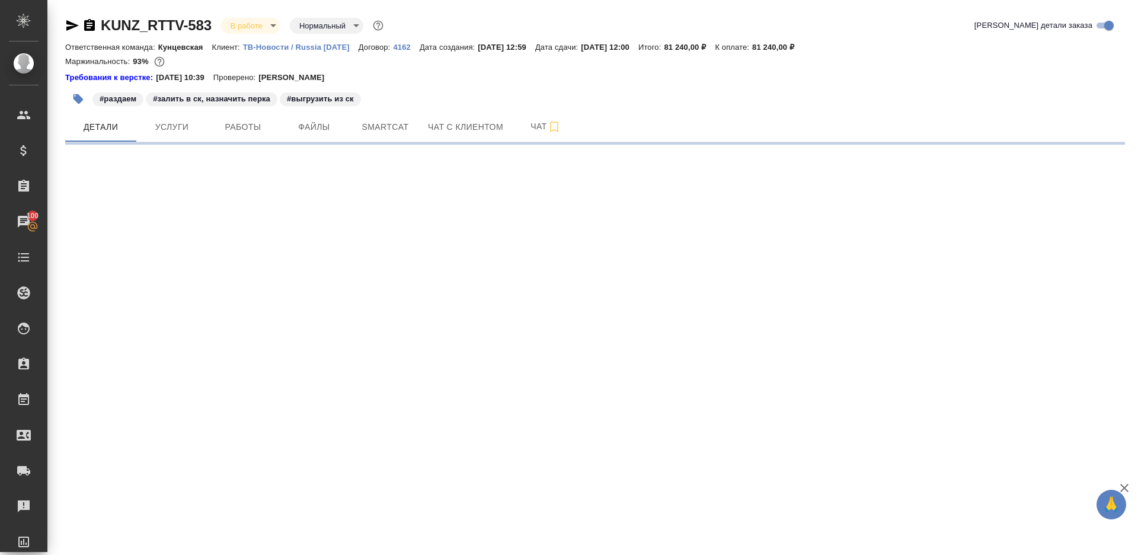
select select "RU"
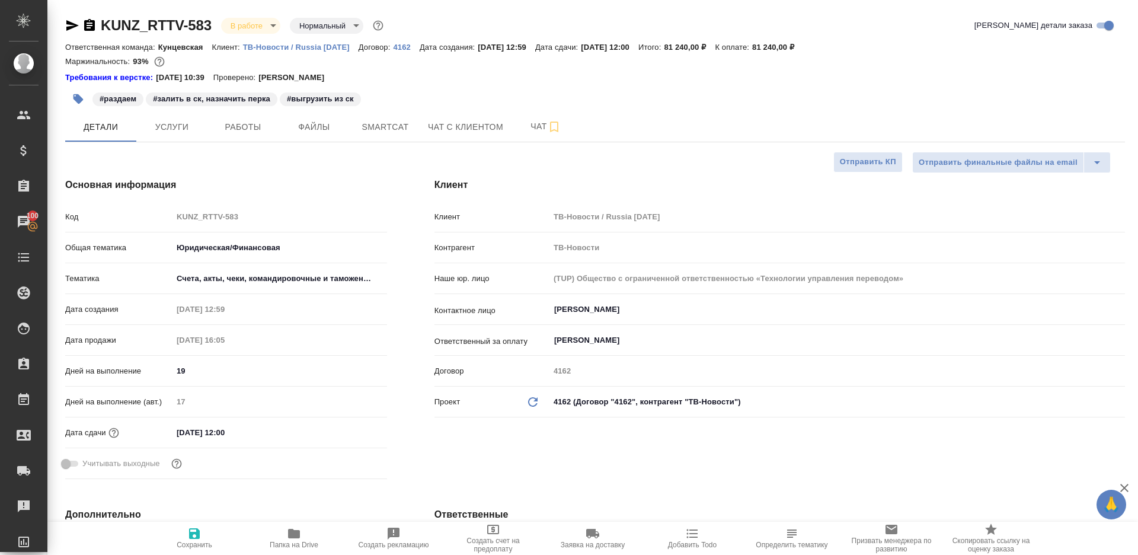
type textarea "x"
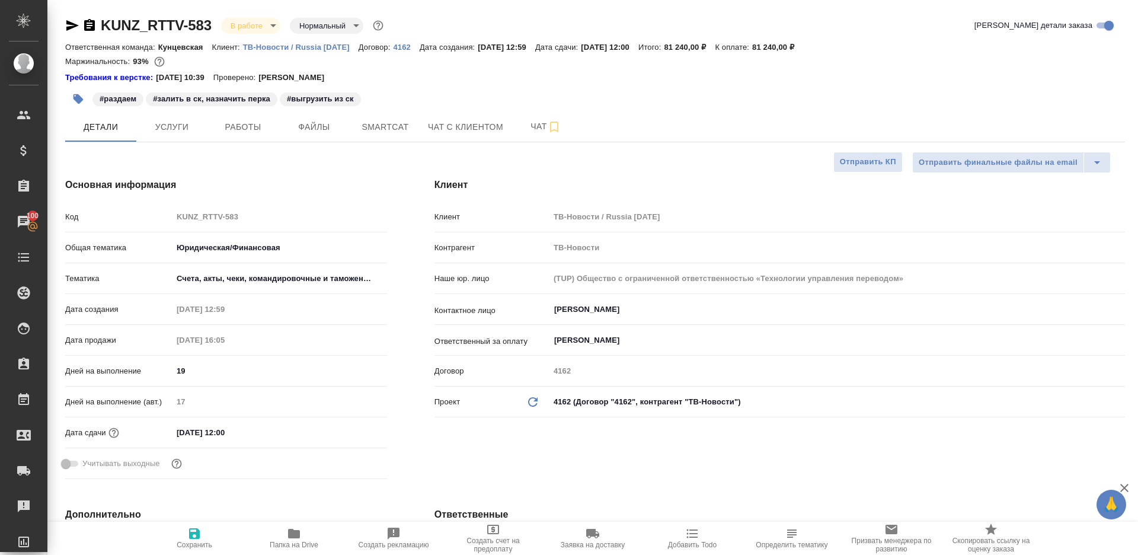
type textarea "x"
click at [213, 139] on button "Работы" at bounding box center [242, 127] width 71 height 30
type textarea "x"
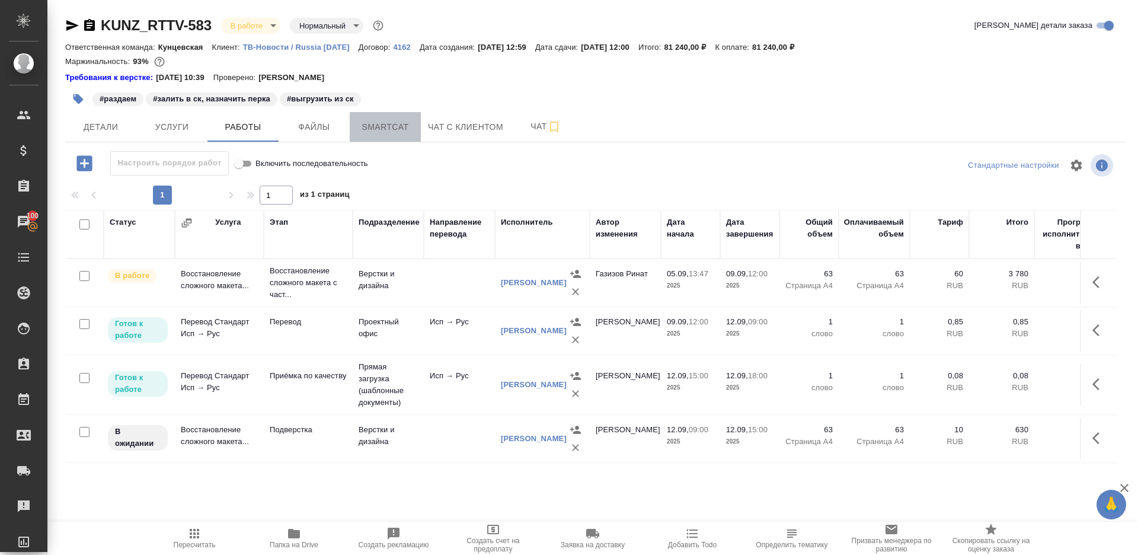
click at [401, 129] on span "Smartcat" at bounding box center [385, 127] width 57 height 15
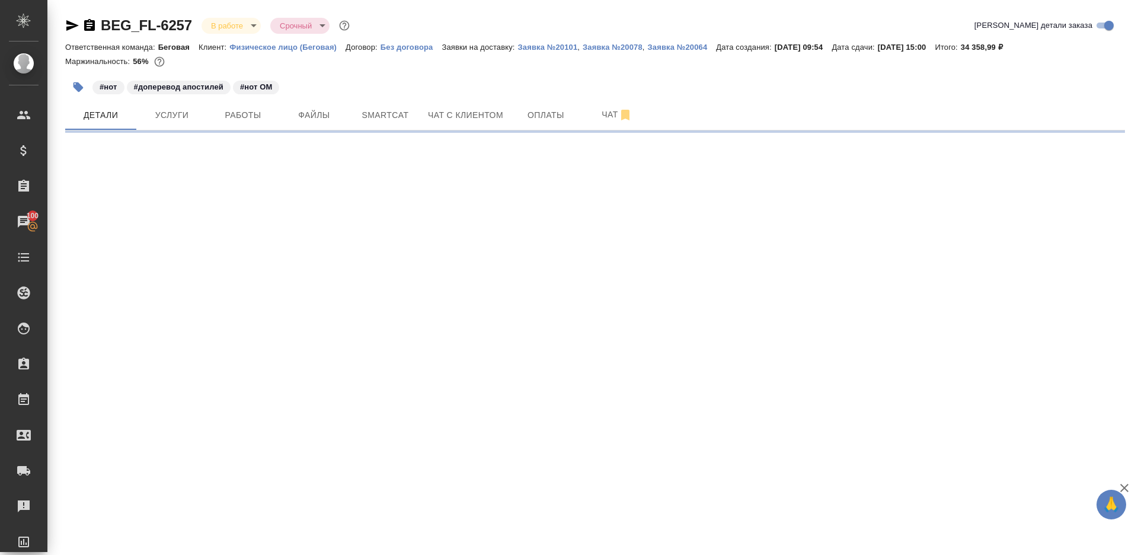
select select "RU"
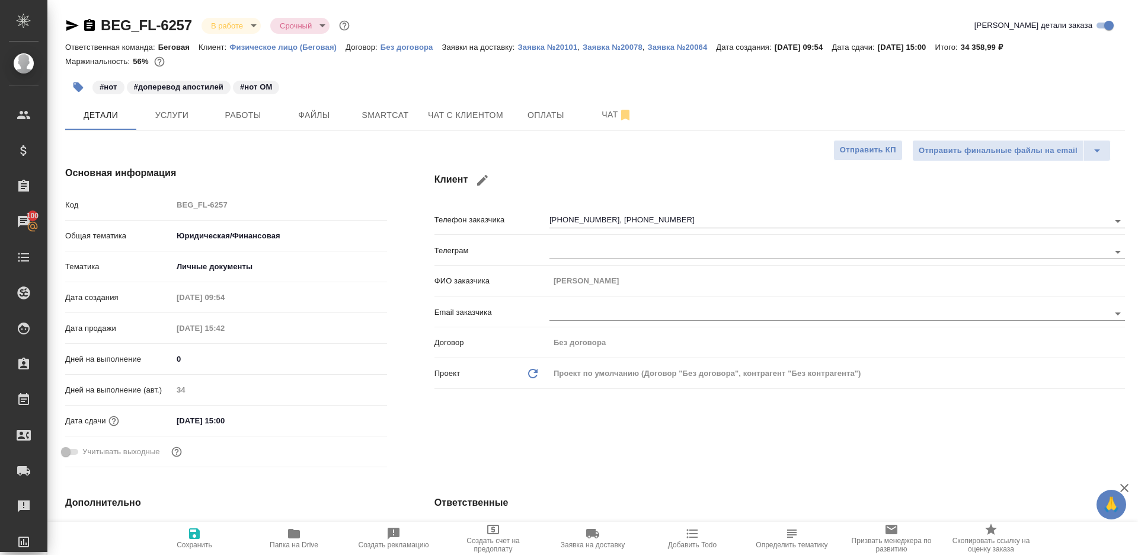
type textarea "x"
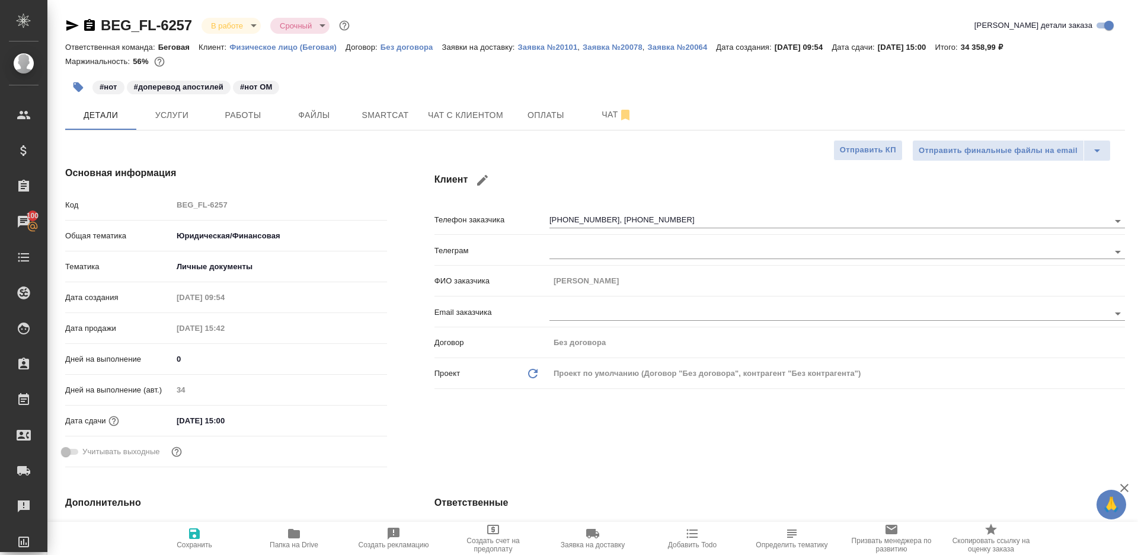
type textarea "x"
click at [265, 108] on span "Работы" at bounding box center [243, 115] width 57 height 15
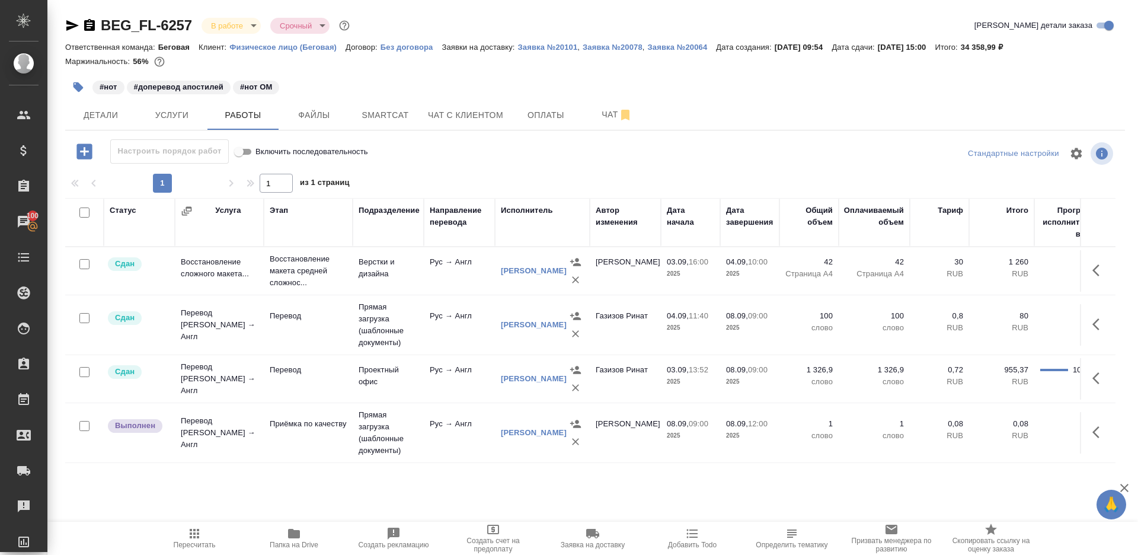
click at [474, 156] on div at bounding box center [594, 153] width 353 height 28
click at [1094, 426] on icon "button" at bounding box center [1099, 432] width 14 height 14
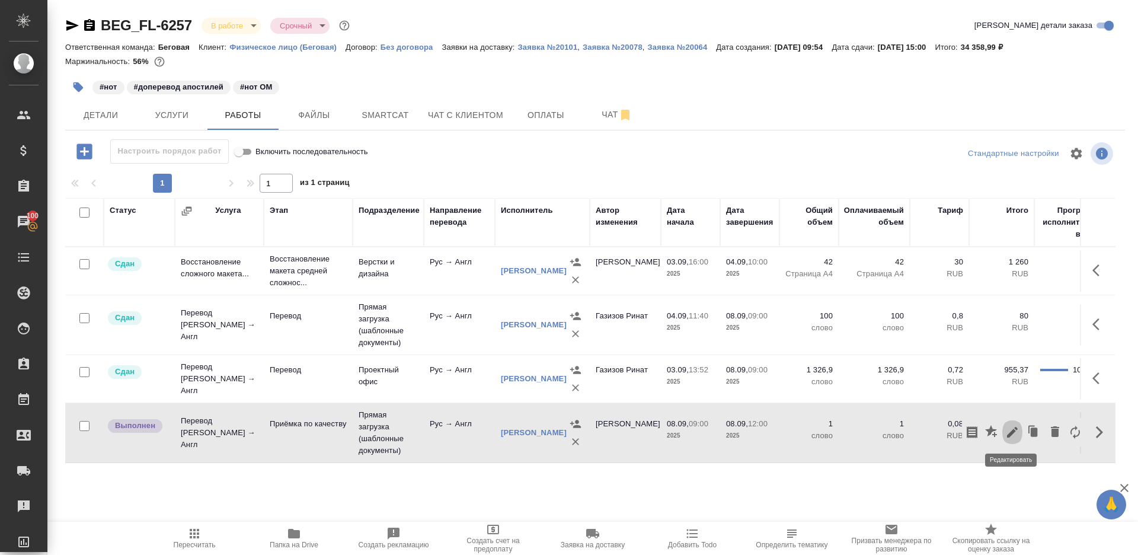
click at [1014, 427] on icon "button" at bounding box center [1012, 432] width 14 height 14
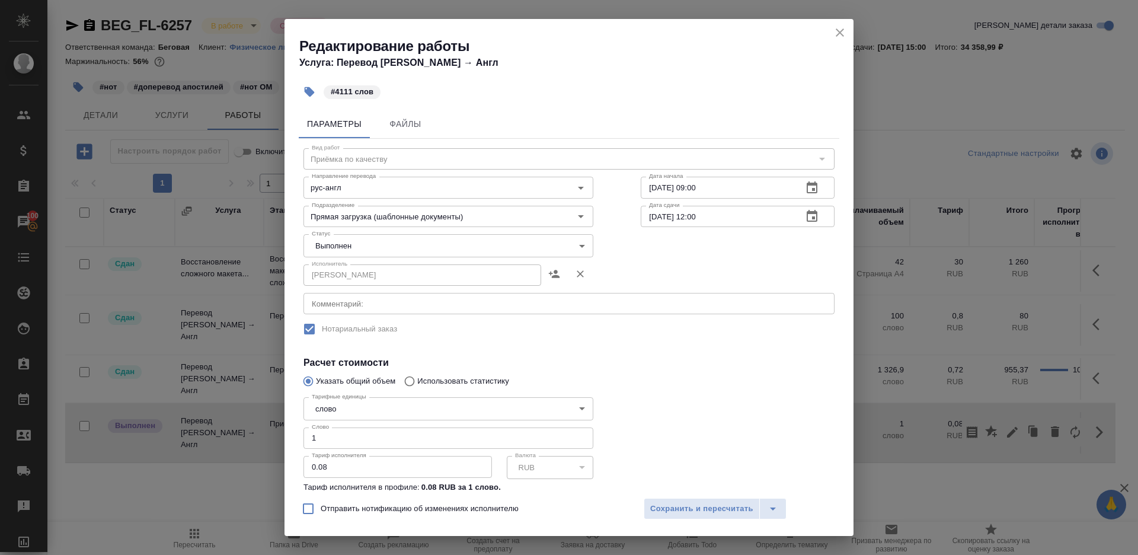
click at [343, 249] on body "🙏 .cls-1 fill:#fff; AWATERA Gazizov Rinat Клиенты Спецификации Заказы 100 Чаты …" at bounding box center [569, 277] width 1138 height 555
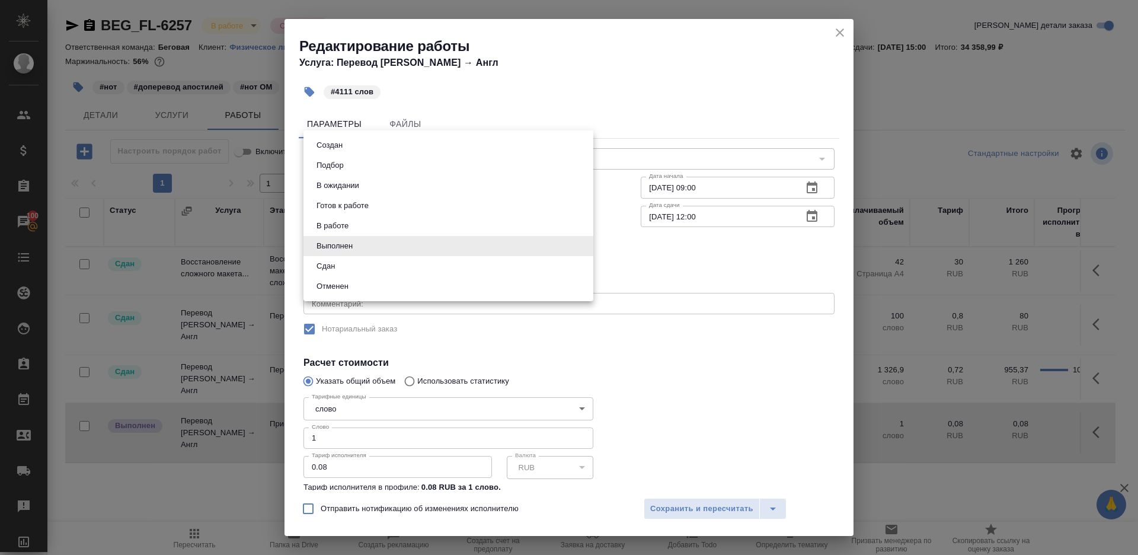
click at [343, 266] on li "Сдан" at bounding box center [448, 266] width 290 height 20
type input "closed"
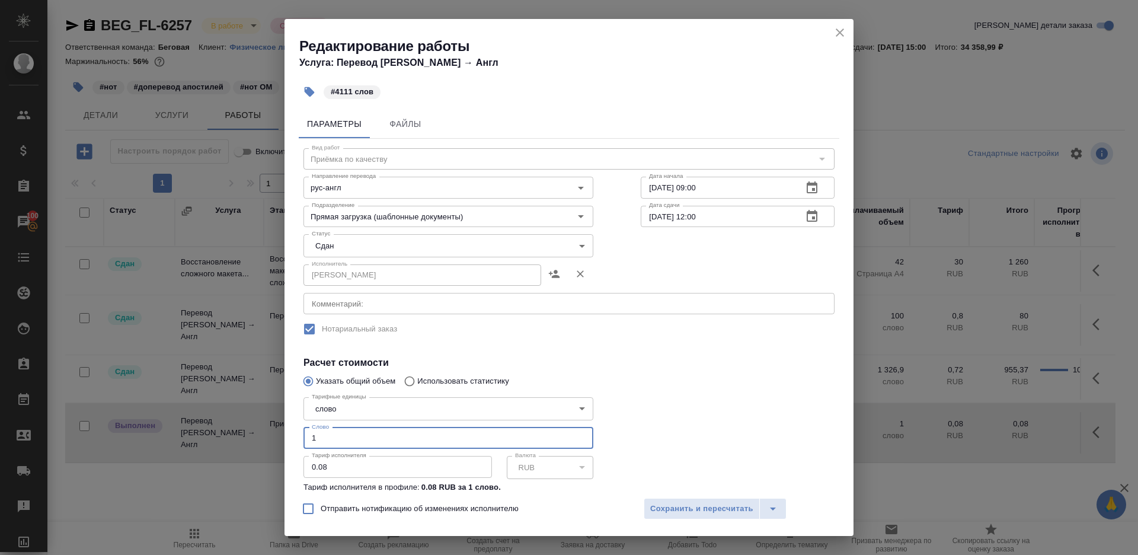
drag, startPoint x: 328, startPoint y: 444, endPoint x: 244, endPoint y: 423, distance: 87.3
click at [251, 427] on div "Редактирование работы Услуга: Перевод Стандарт Рус → Англ #4111 слов Параметры …" at bounding box center [569, 277] width 1138 height 555
type input "4111"
click at [664, 491] on div "Отправить нотификацию об изменениях исполнителю Сохранить и пересчитать" at bounding box center [569, 513] width 569 height 46
click at [667, 506] on span "Сохранить и пересчитать" at bounding box center [701, 509] width 103 height 14
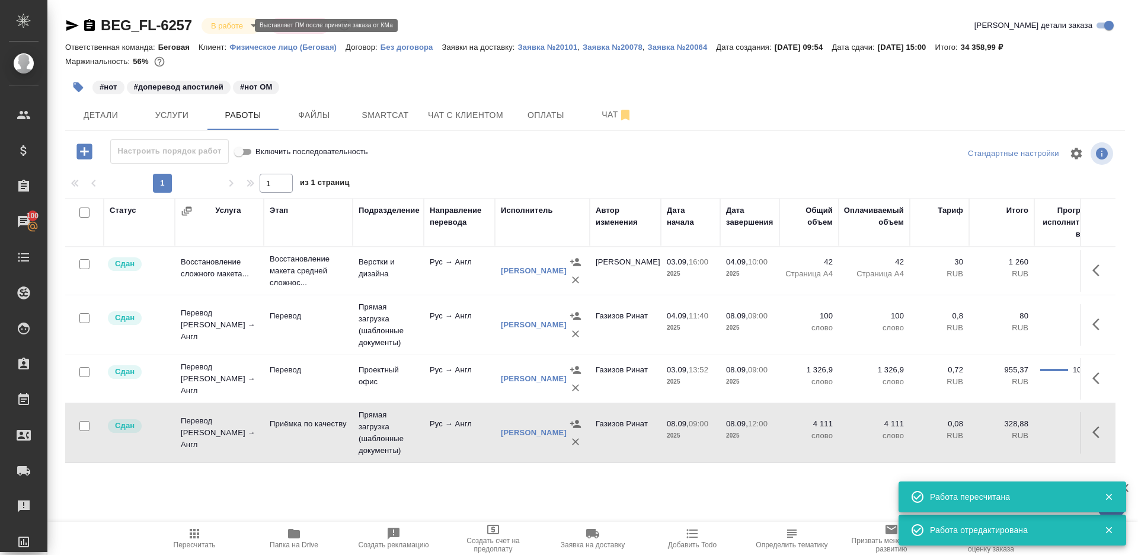
click at [228, 25] on body "🙏 .cls-1 fill:#fff; AWATERA Gazizov Rinat Клиенты Спецификации Заказы 100 Чаты …" at bounding box center [569, 277] width 1138 height 555
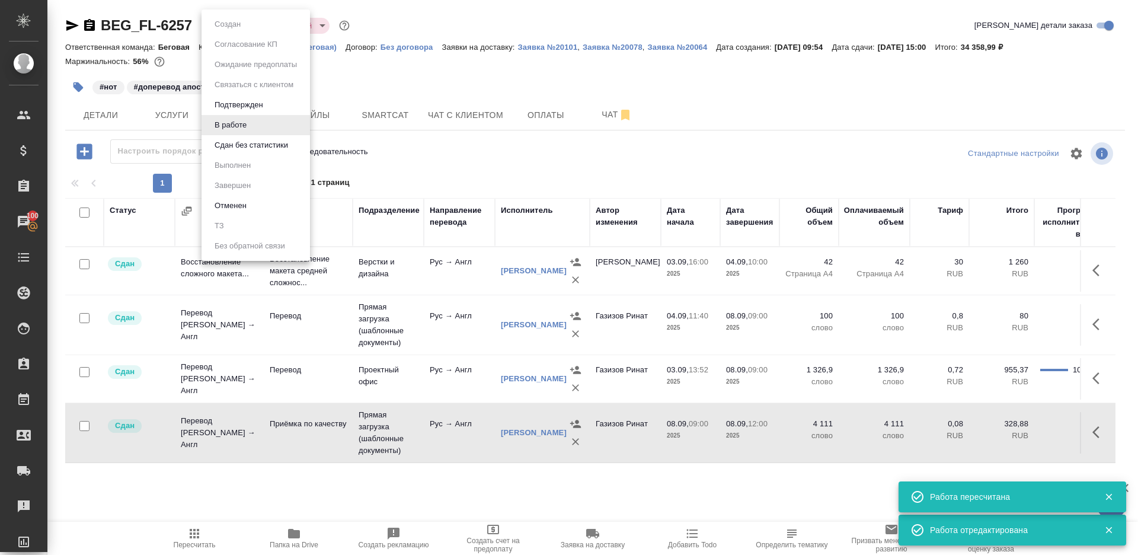
click at [279, 147] on button "Сдан без статистики" at bounding box center [251, 145] width 81 height 13
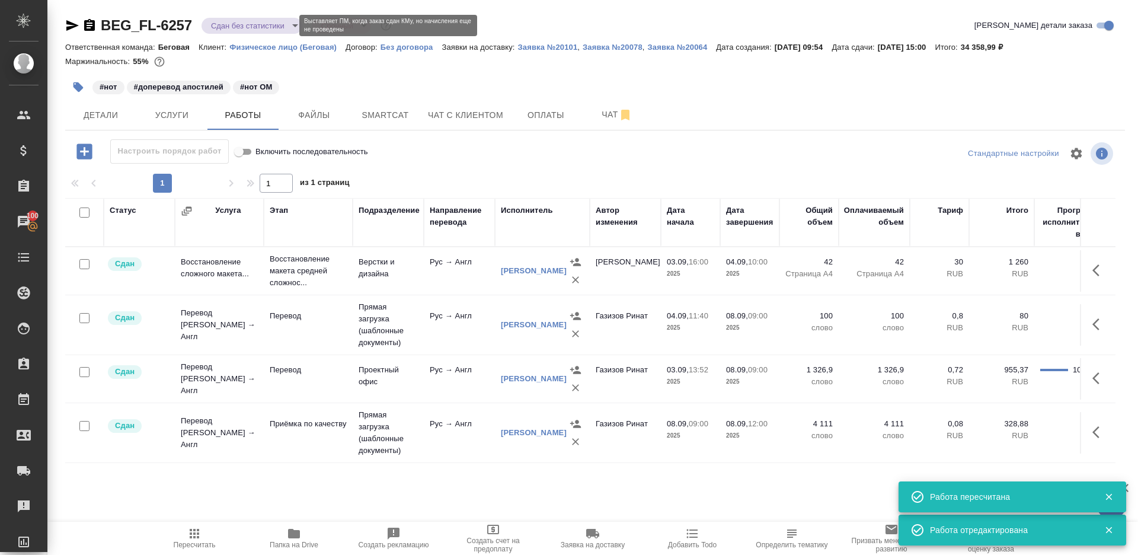
click at [246, 22] on body "🙏 .cls-1 fill:#fff; AWATERA Gazizov Rinat Клиенты Спецификации Заказы 100 Чаты …" at bounding box center [569, 277] width 1138 height 555
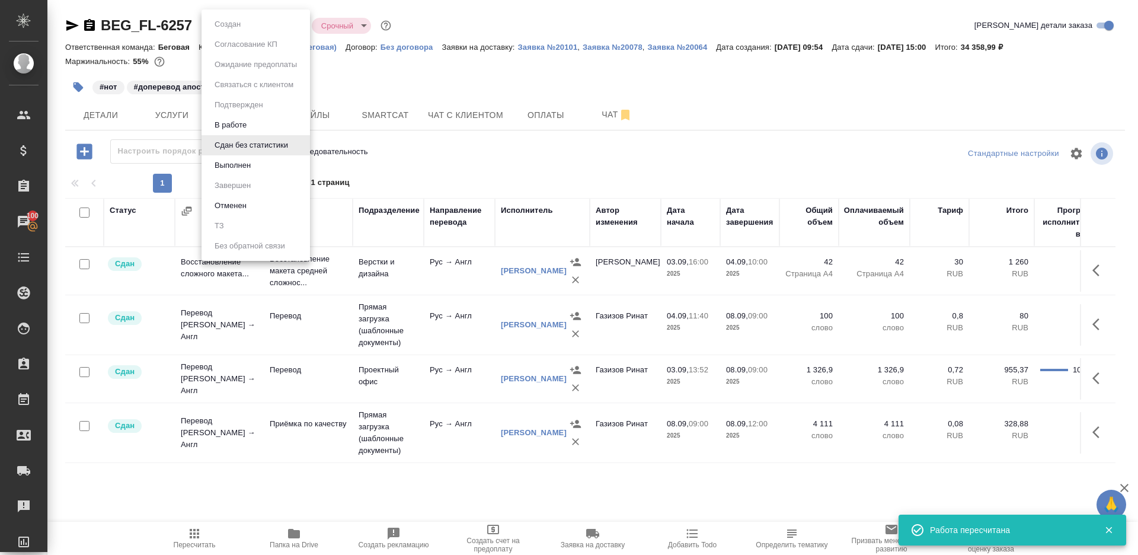
click at [249, 175] on ul "Создан Согласование КП Ожидание предоплаты Связаться с клиентом Подтвержден В р…" at bounding box center [256, 134] width 108 height 251
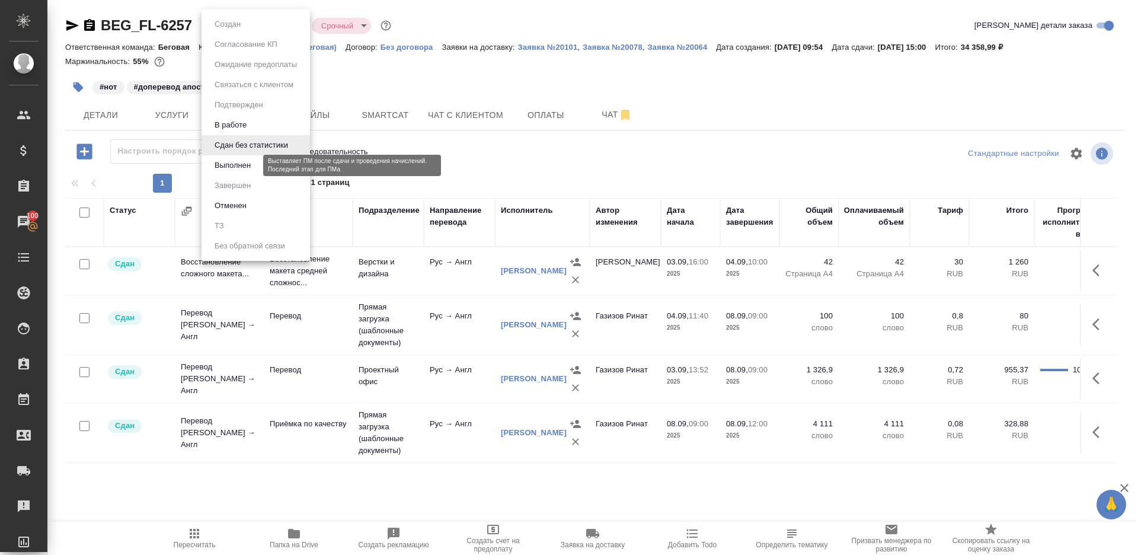
click at [250, 163] on button "Выполнен" at bounding box center [232, 165] width 43 height 13
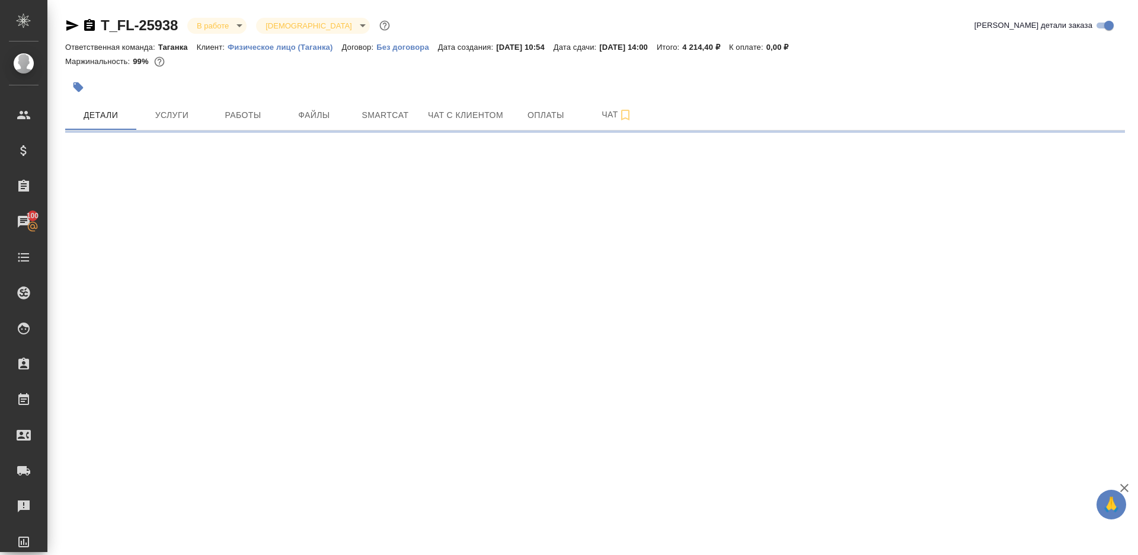
select select "RU"
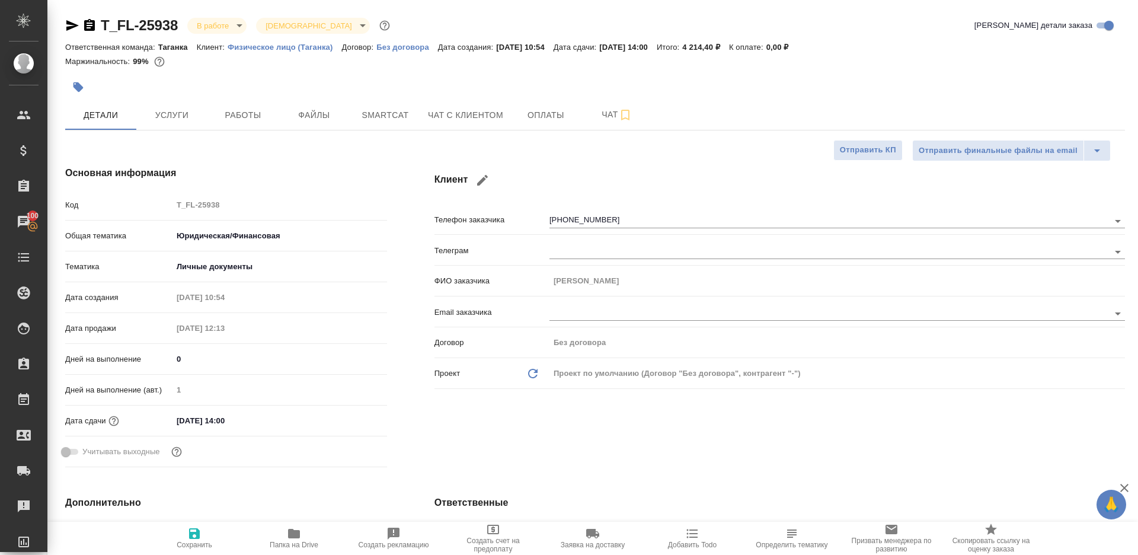
type textarea "x"
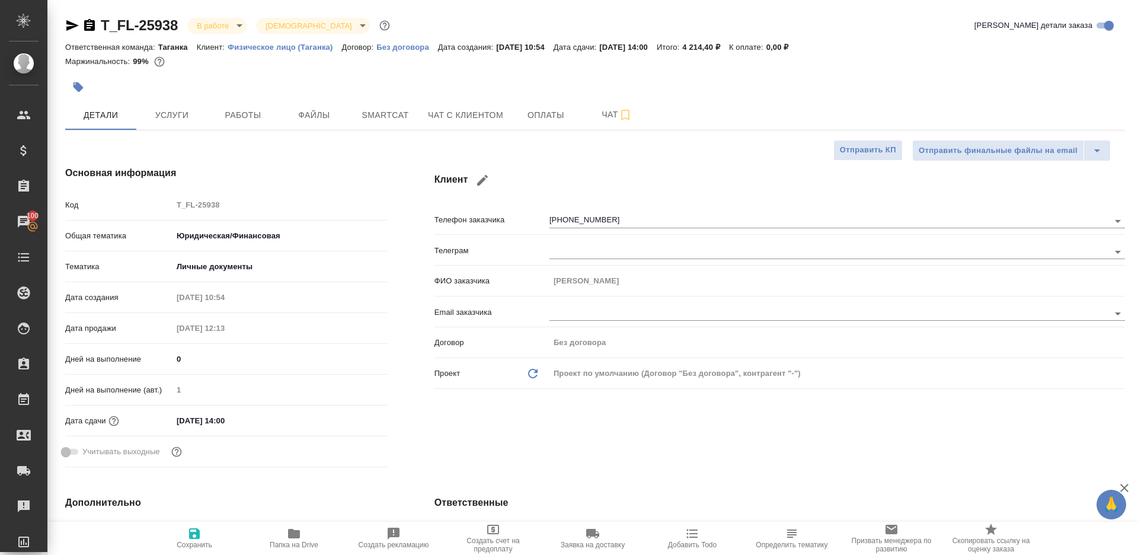
type textarea "x"
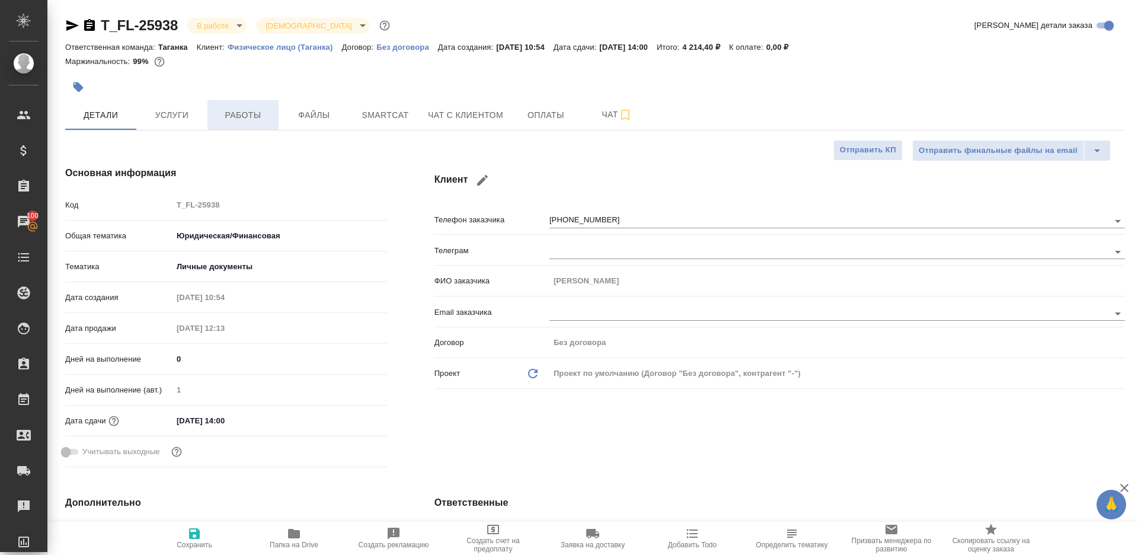
type textarea "x"
click at [255, 117] on span "Работы" at bounding box center [243, 115] width 57 height 15
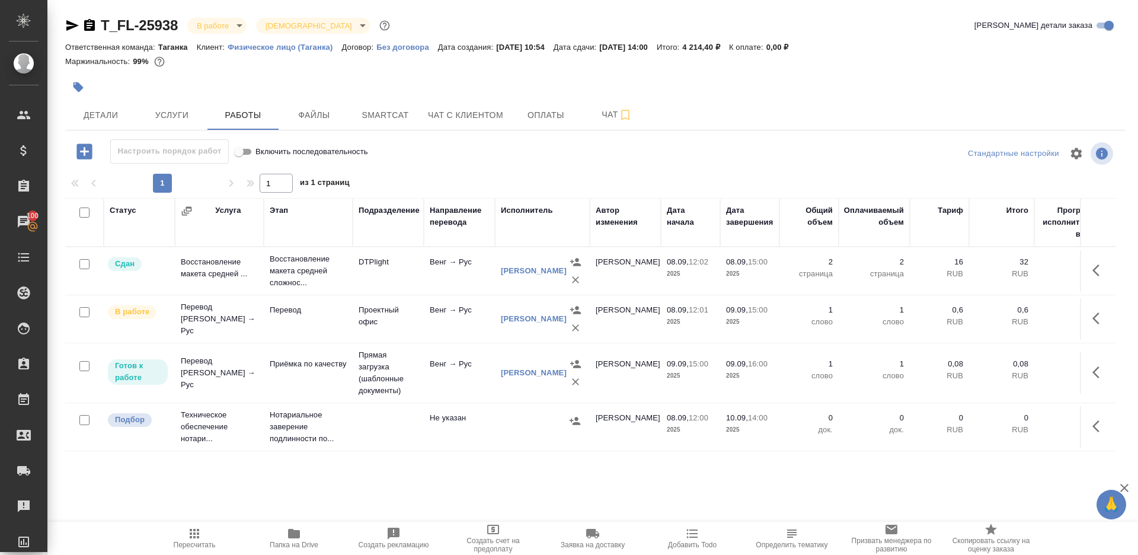
click at [451, 165] on div at bounding box center [594, 153] width 353 height 28
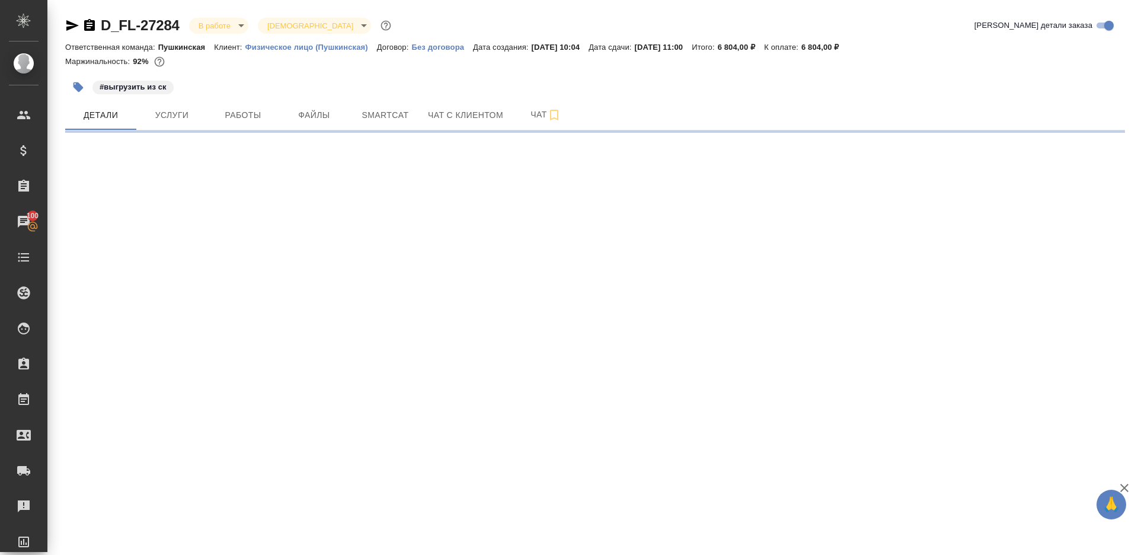
select select "RU"
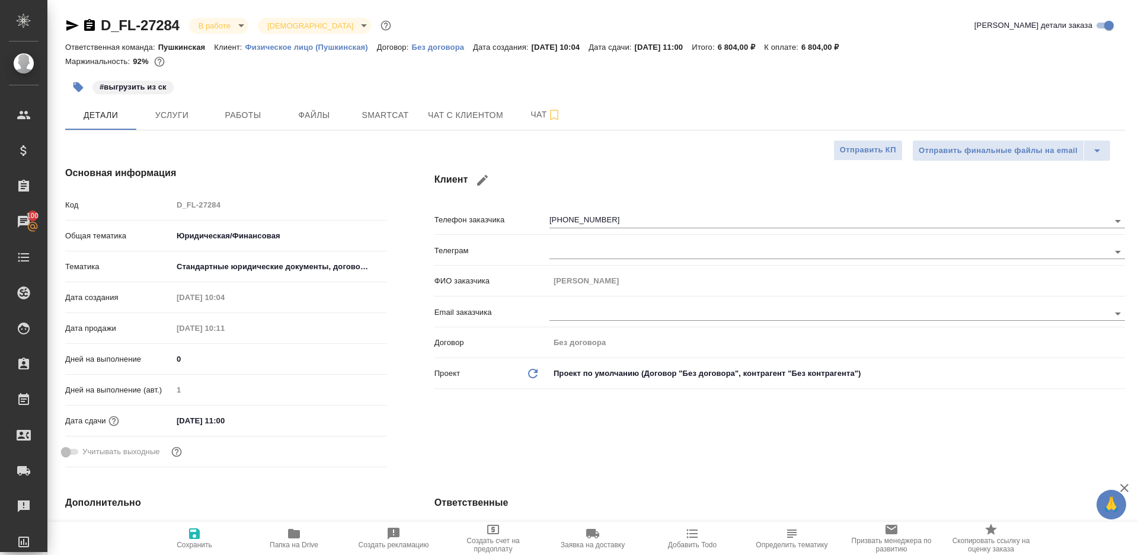
type textarea "x"
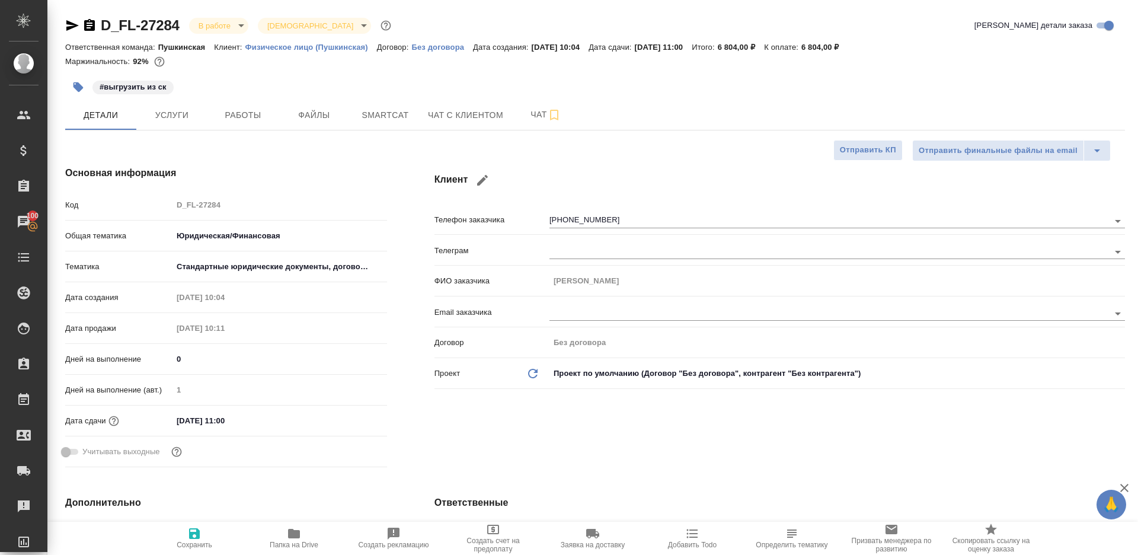
type textarea "x"
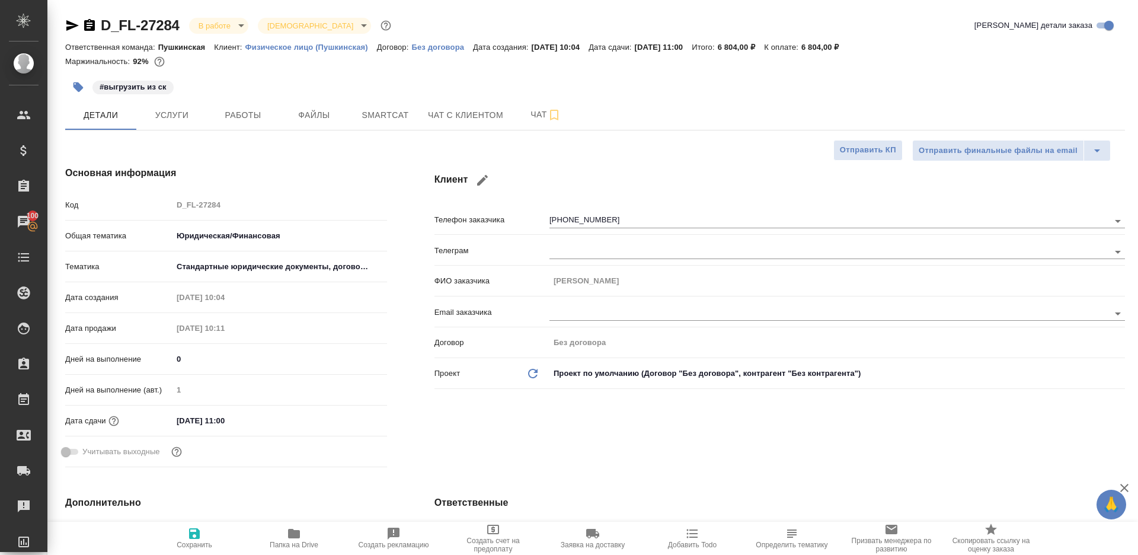
type textarea "x"
click at [228, 125] on button "Работы" at bounding box center [242, 115] width 71 height 30
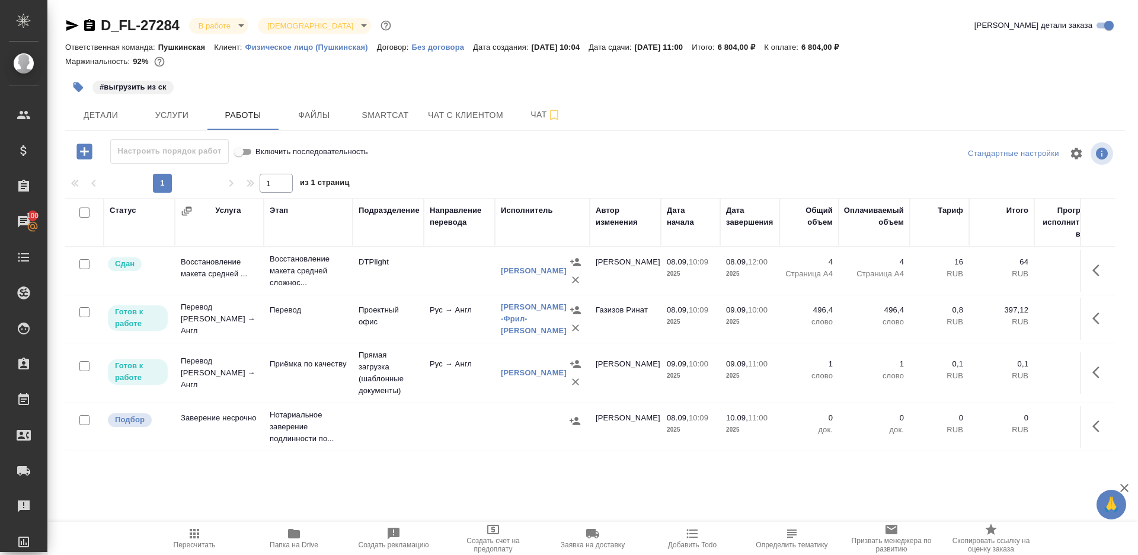
click at [453, 155] on div at bounding box center [594, 153] width 353 height 28
click at [386, 113] on span "Smartcat" at bounding box center [385, 115] width 57 height 15
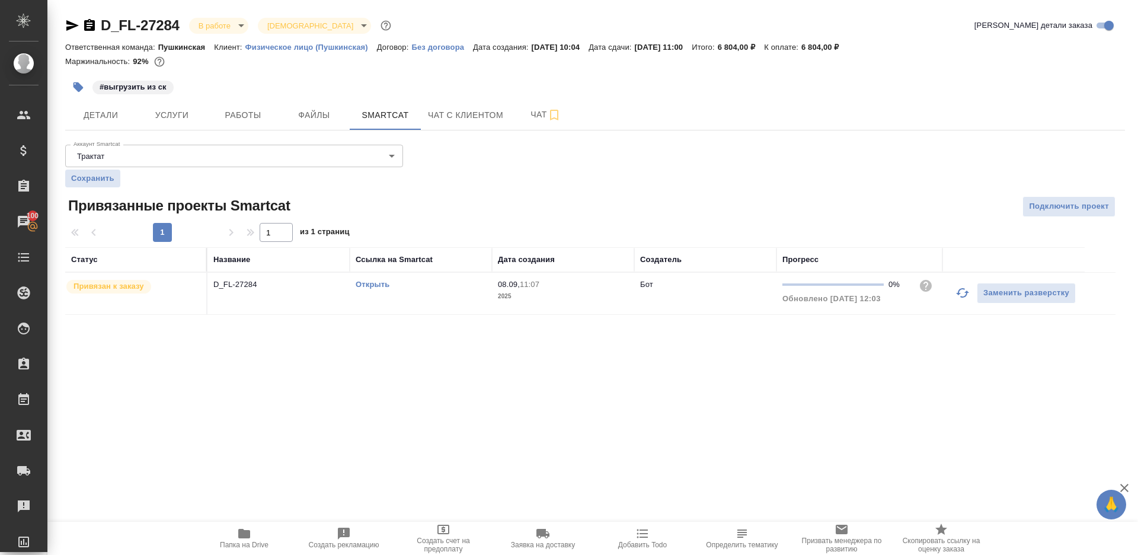
click at [962, 295] on icon "button" at bounding box center [962, 292] width 13 height 9
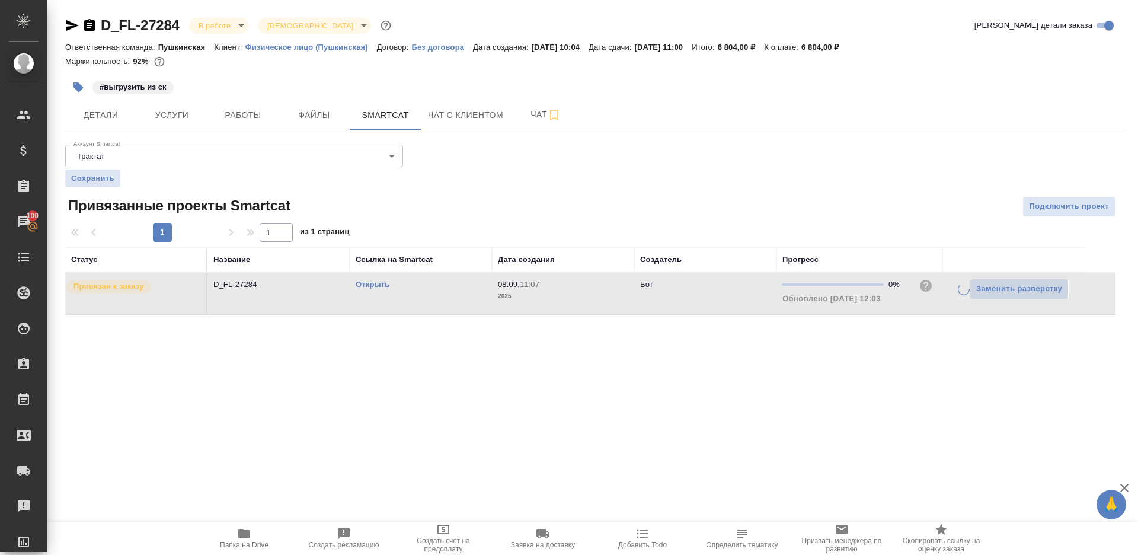
click at [836, 415] on div ".cls-1 fill:#fff; AWATERA Gazizov Rinat Клиенты Спецификации Заказы 100 Чаты To…" at bounding box center [569, 277] width 1138 height 555
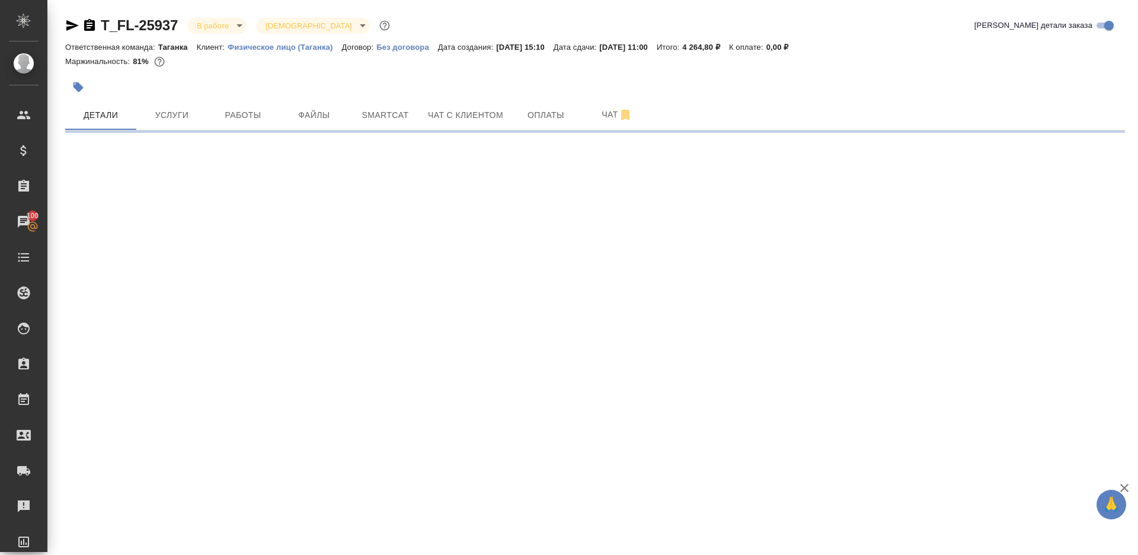
select select "RU"
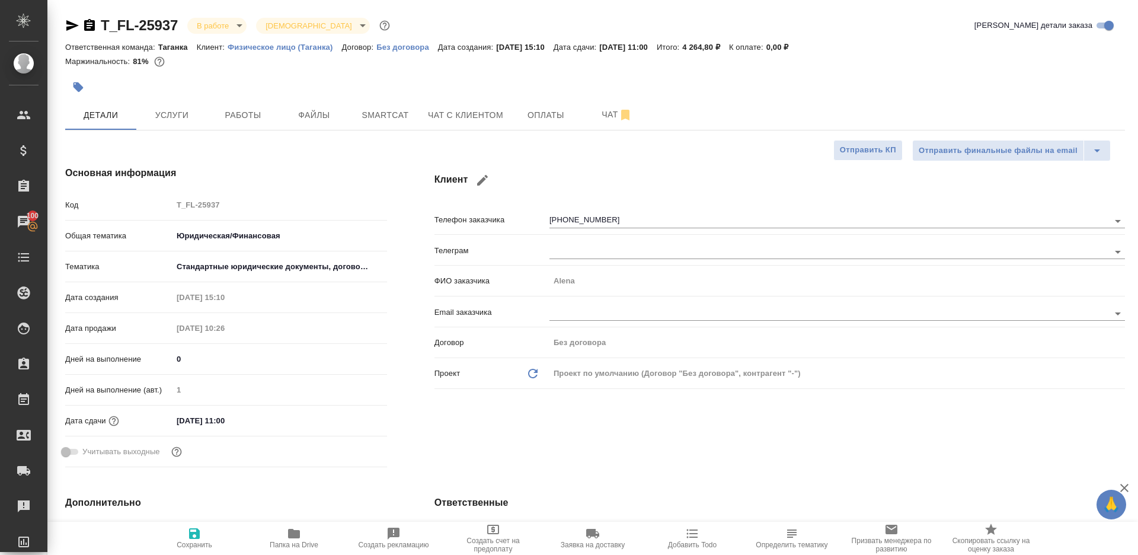
type textarea "x"
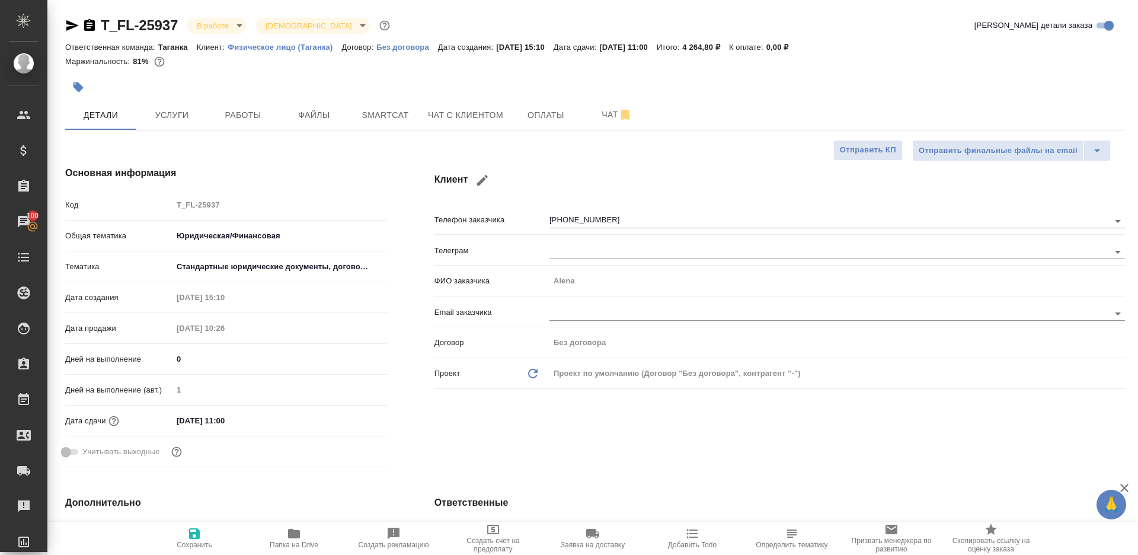
type textarea "x"
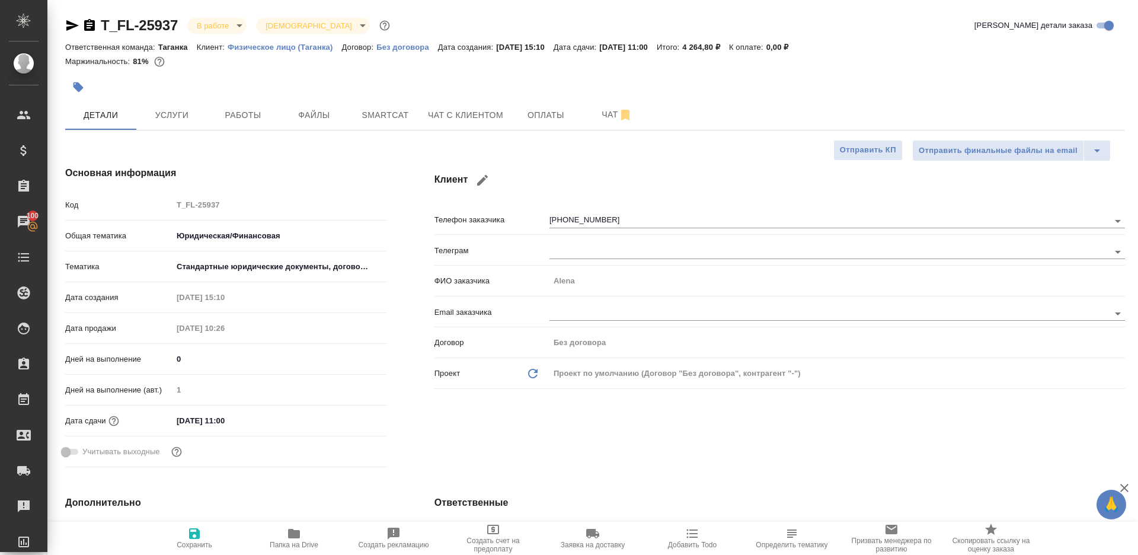
type textarea "x"
click at [277, 117] on button "Работы" at bounding box center [242, 115] width 71 height 30
